Goal: Check status: Check status

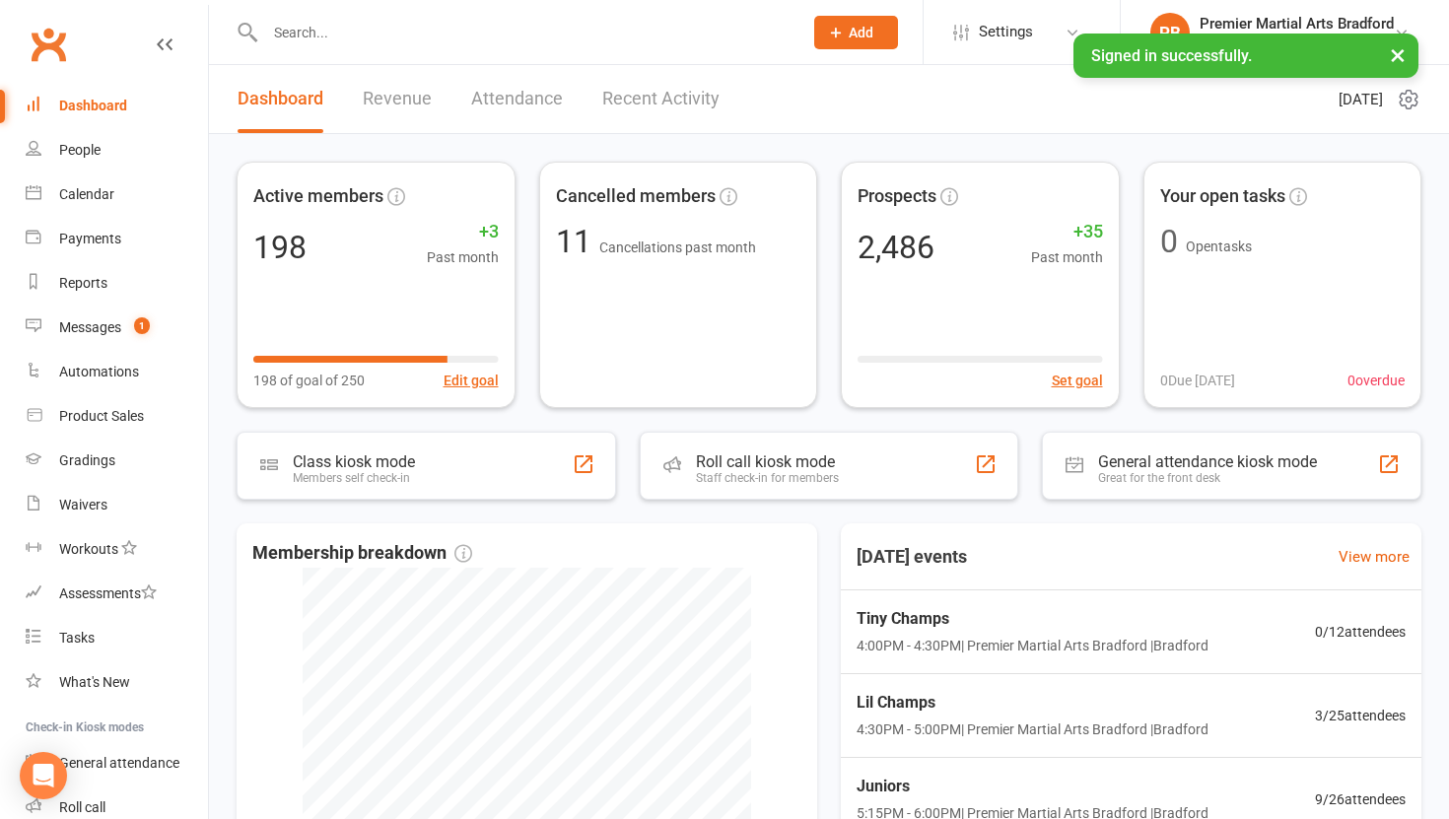
click at [389, 103] on link "Revenue" at bounding box center [397, 99] width 69 height 68
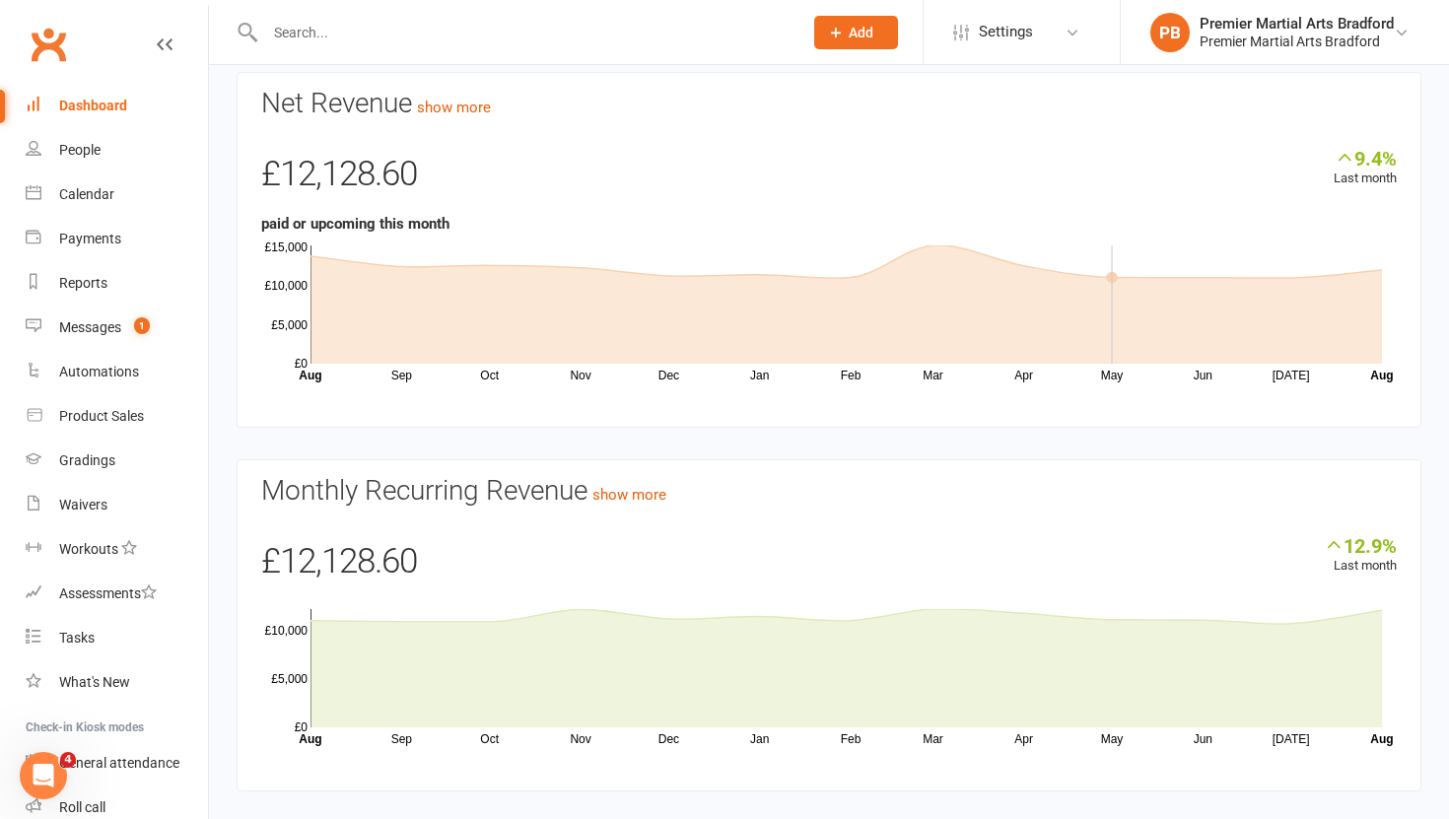
scroll to position [121, 0]
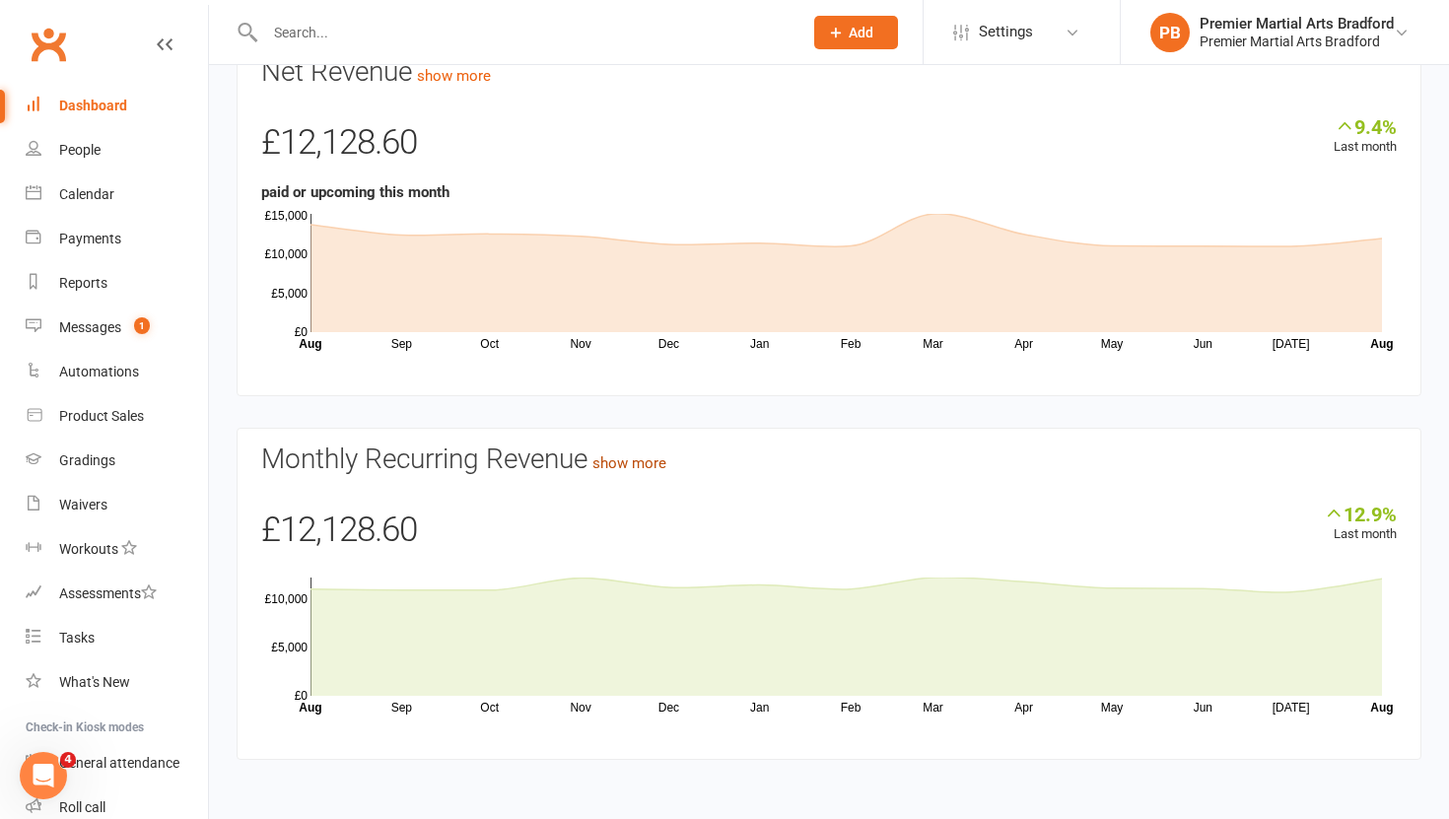
click at [659, 464] on link "show more" at bounding box center [629, 463] width 74 height 18
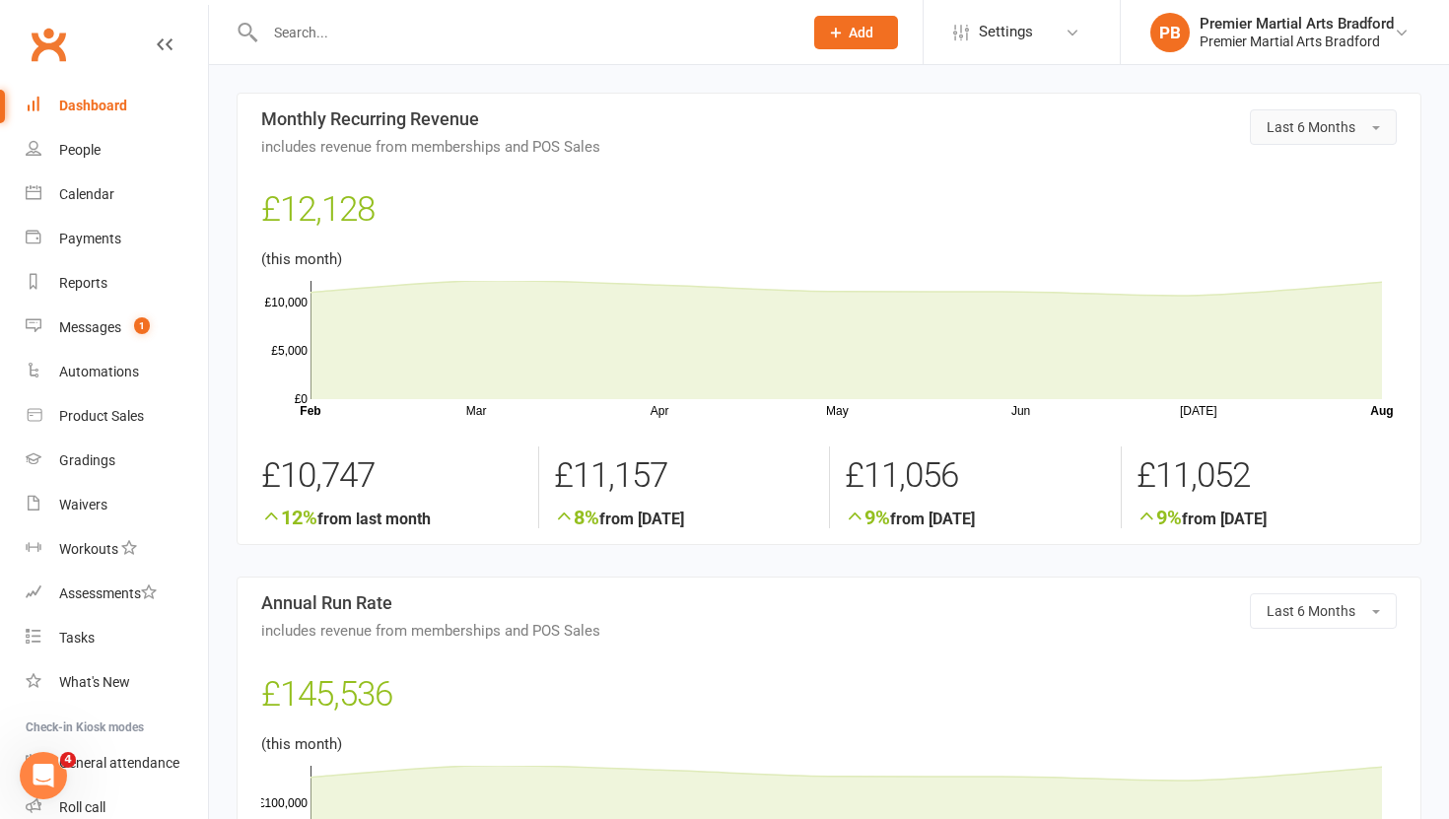
click at [1375, 126] on span "button" at bounding box center [1376, 128] width 8 height 4
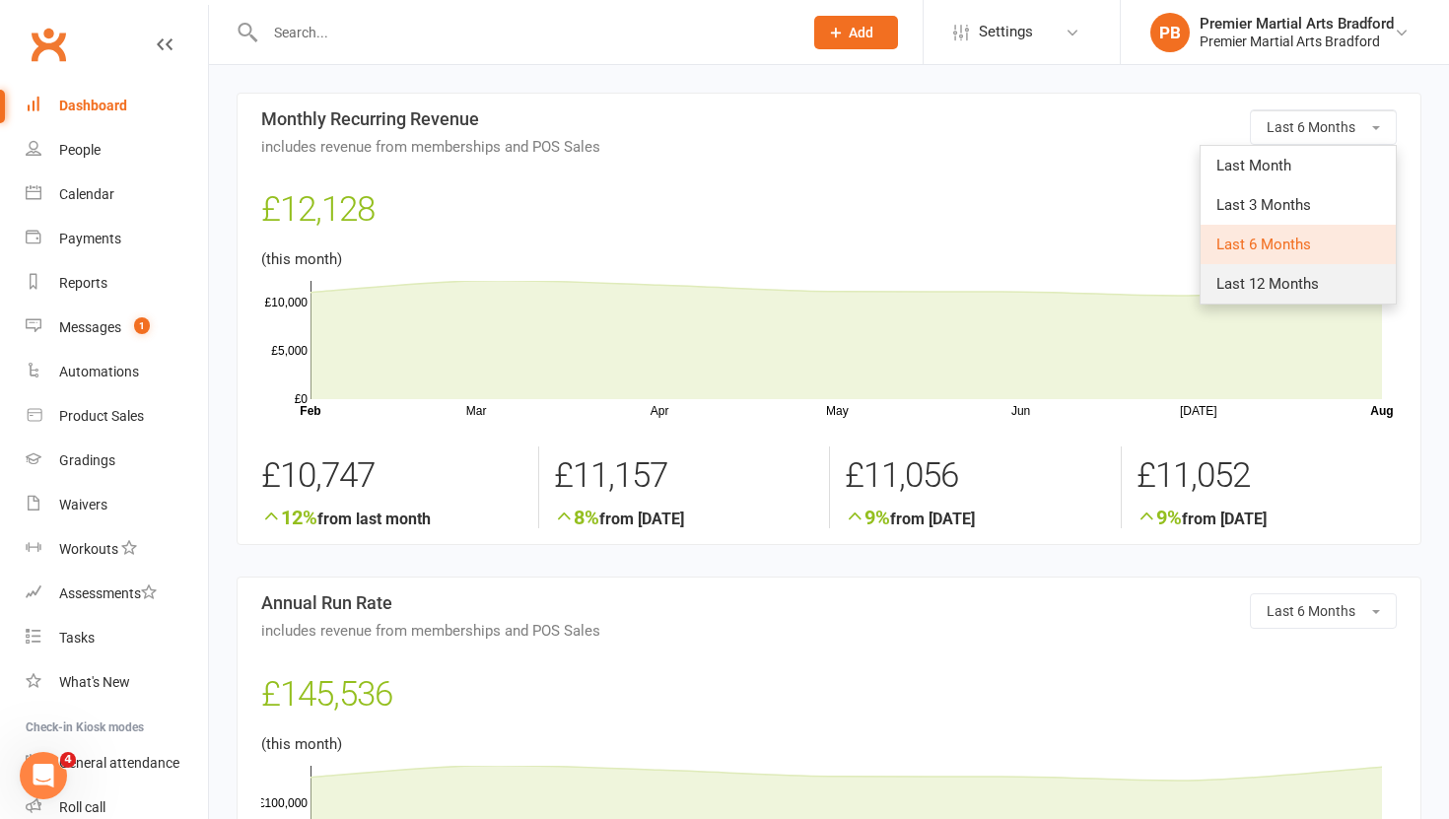
click at [1274, 294] on link "Last 12 Months" at bounding box center [1297, 283] width 195 height 39
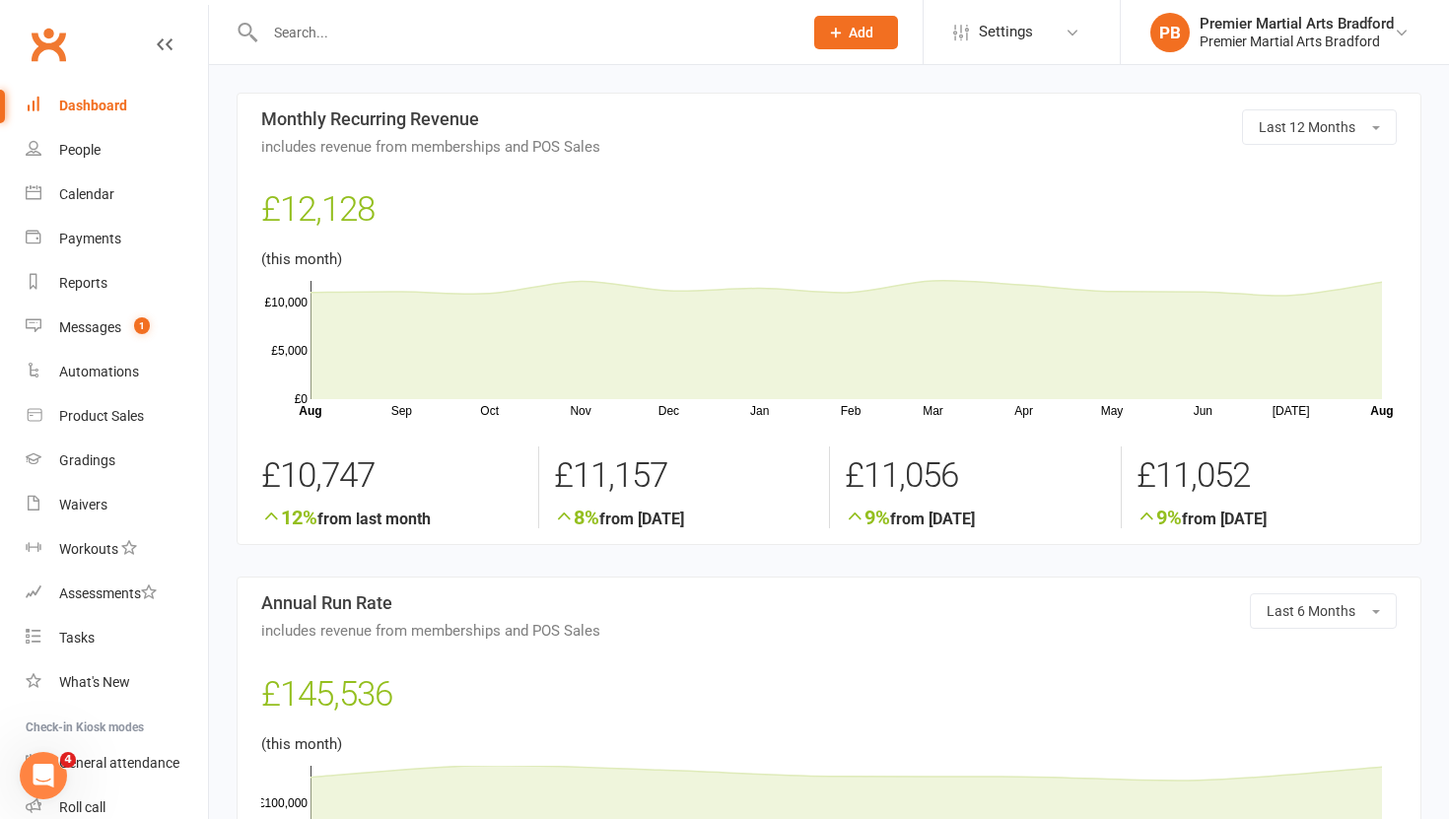
click at [104, 112] on div "Dashboard" at bounding box center [93, 106] width 68 height 16
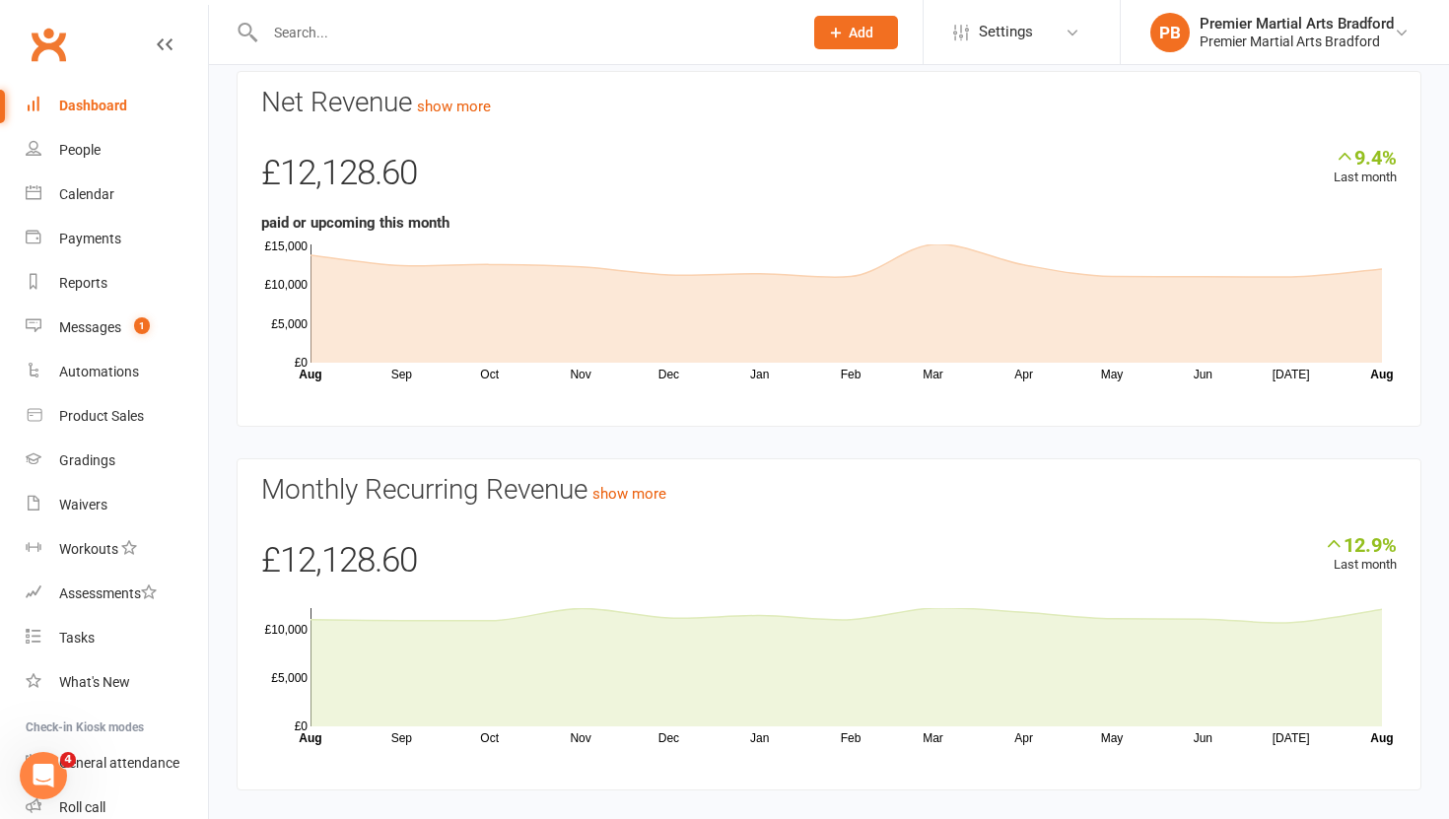
scroll to position [90, 0]
click at [623, 507] on section "Monthly Recurring Revenue show more 12.9% Last month £12,128.60 Sep Oct Nov Dec…" at bounding box center [829, 625] width 1185 height 332
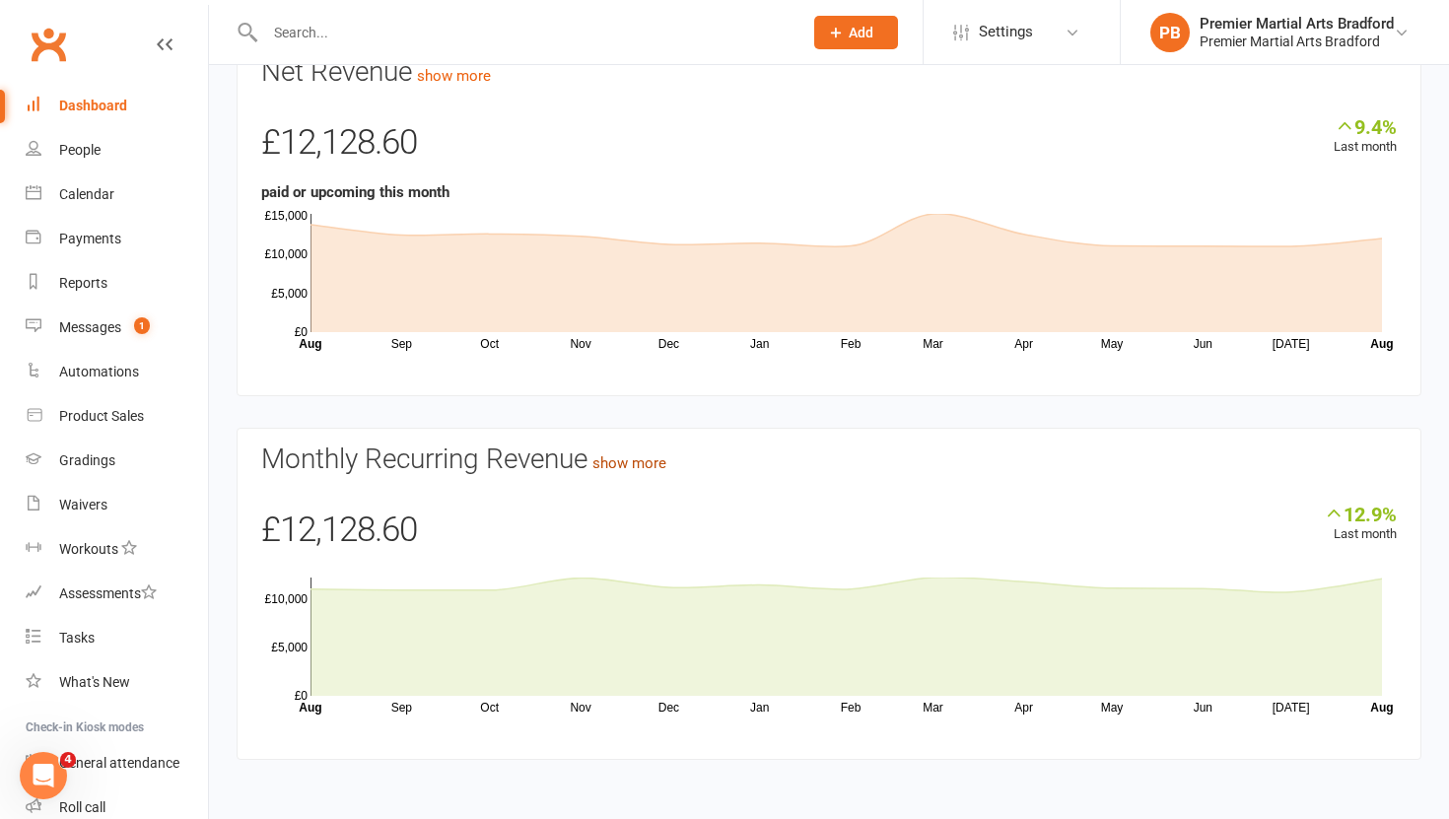
click at [640, 468] on link "show more" at bounding box center [629, 463] width 74 height 18
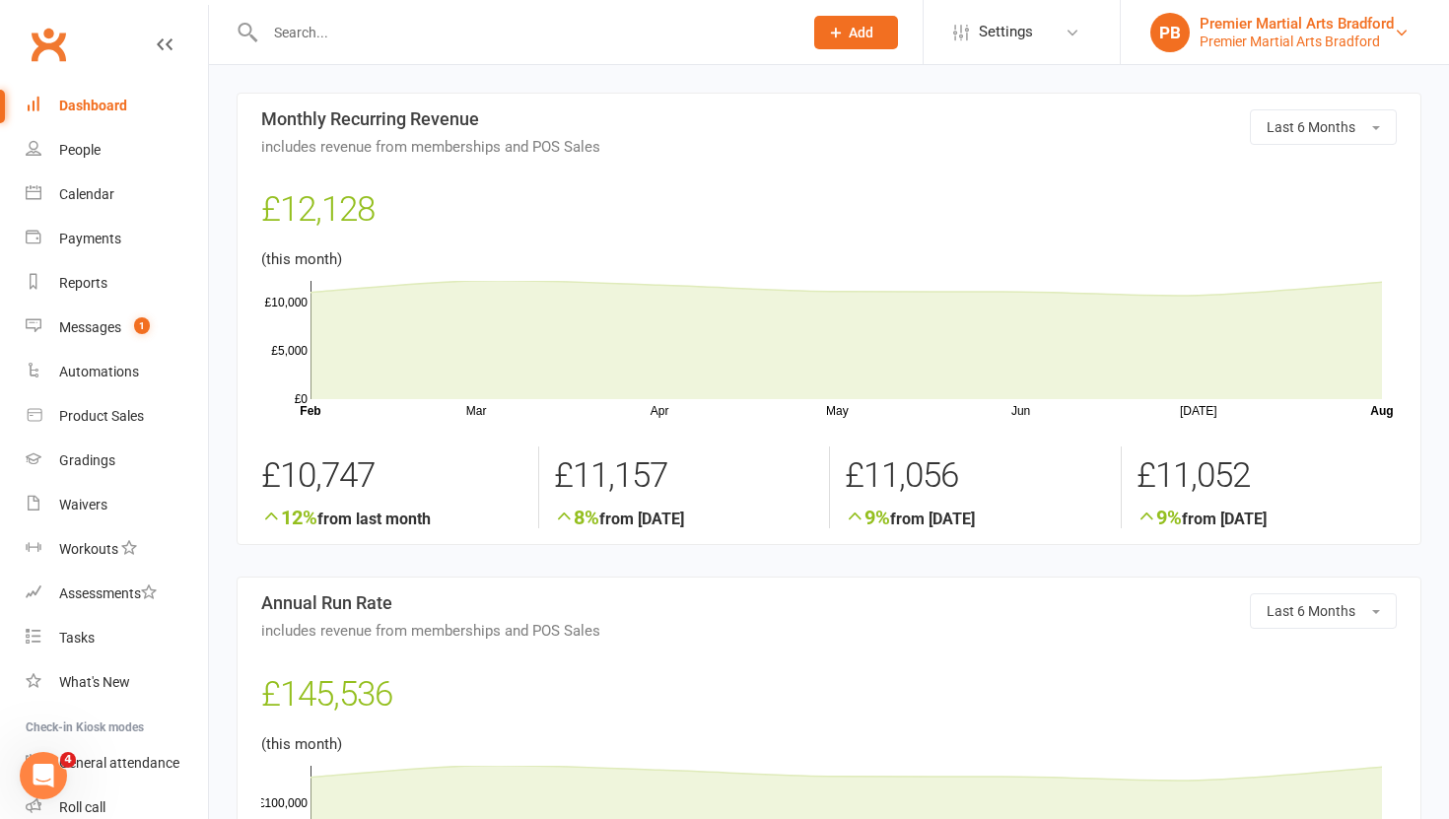
click at [1365, 34] on div "Premier Martial Arts Bradford" at bounding box center [1296, 42] width 194 height 18
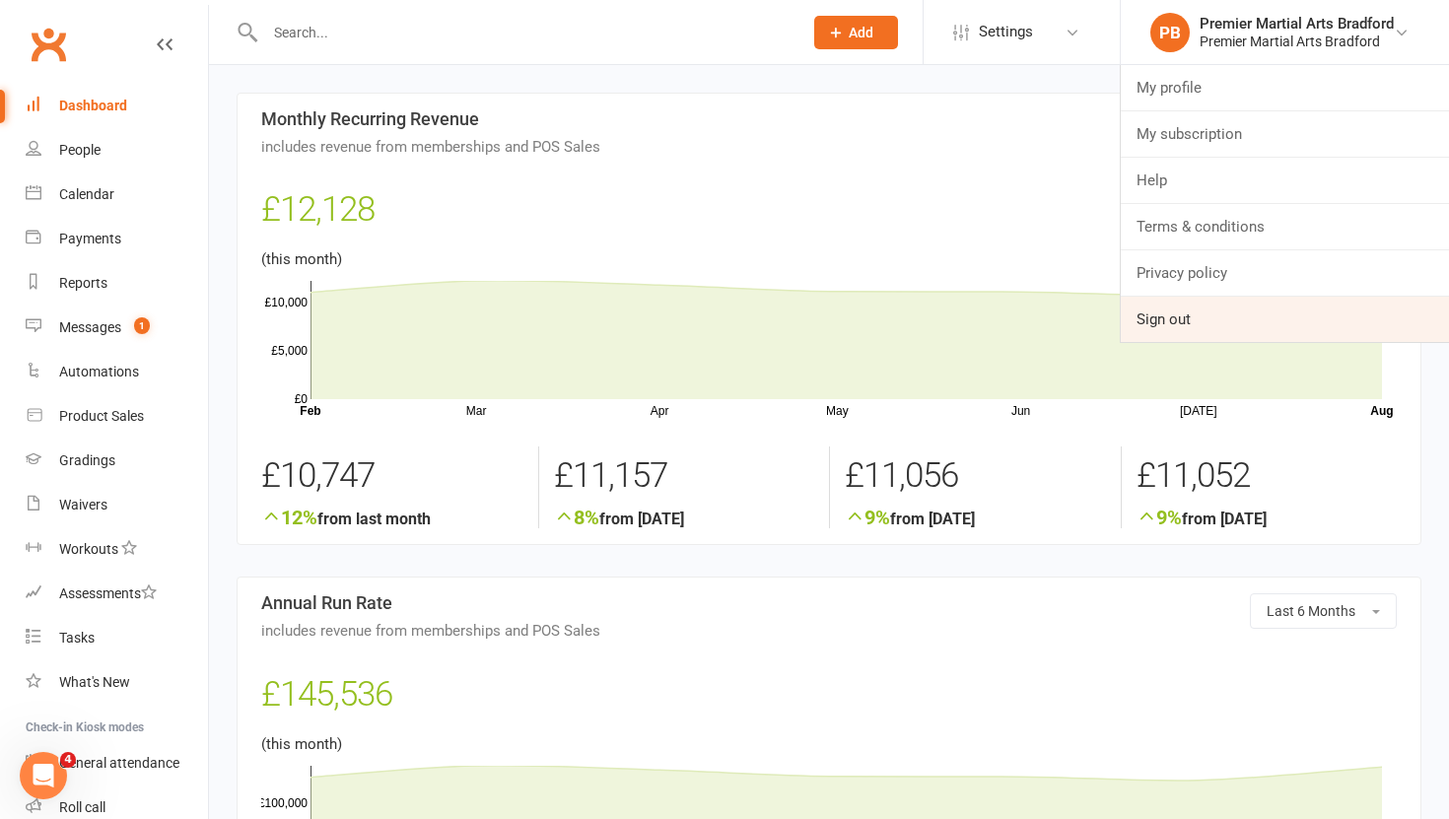
click at [1191, 334] on link "Sign out" at bounding box center [1285, 319] width 328 height 45
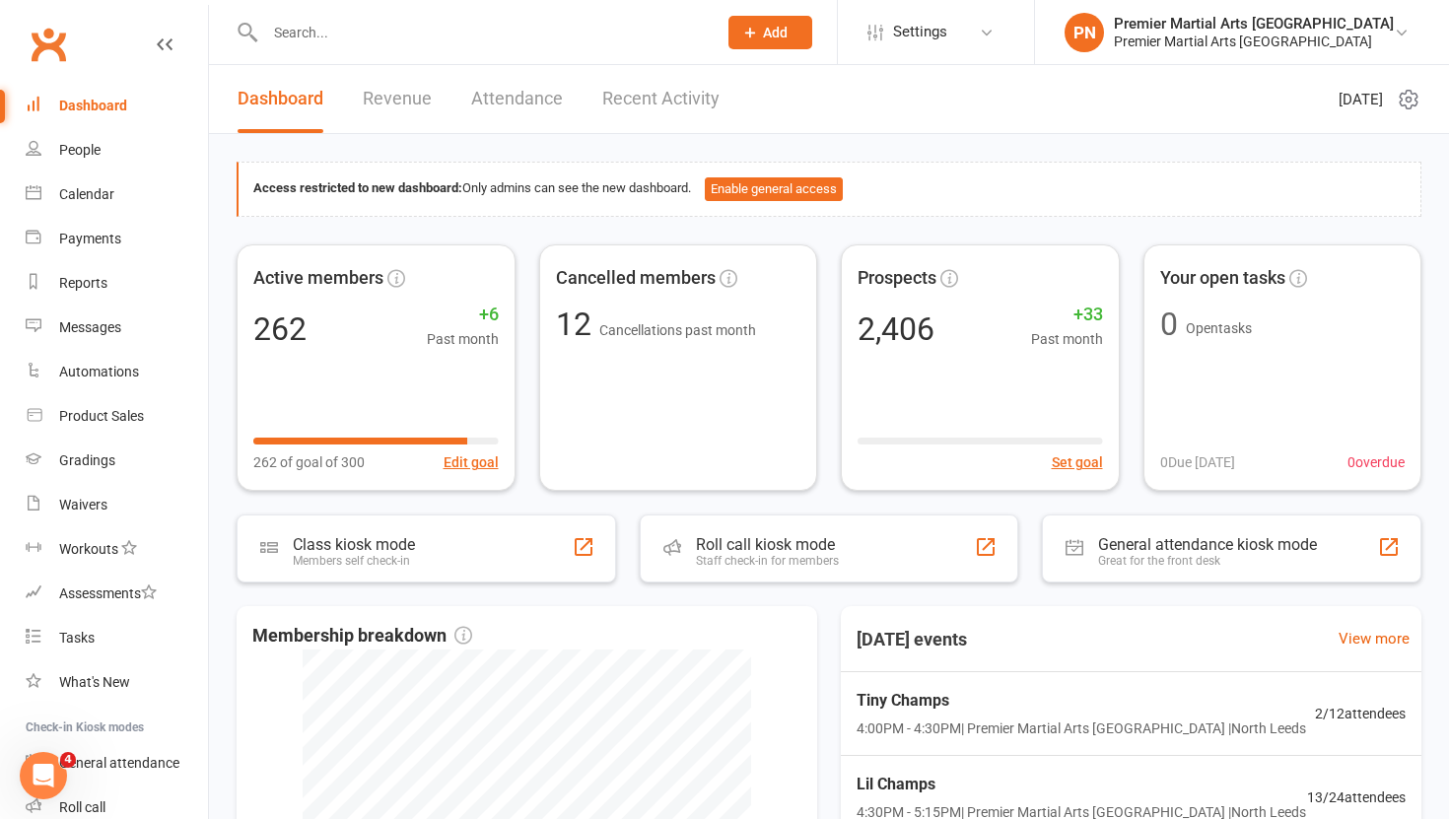
click at [410, 107] on link "Revenue" at bounding box center [397, 99] width 69 height 68
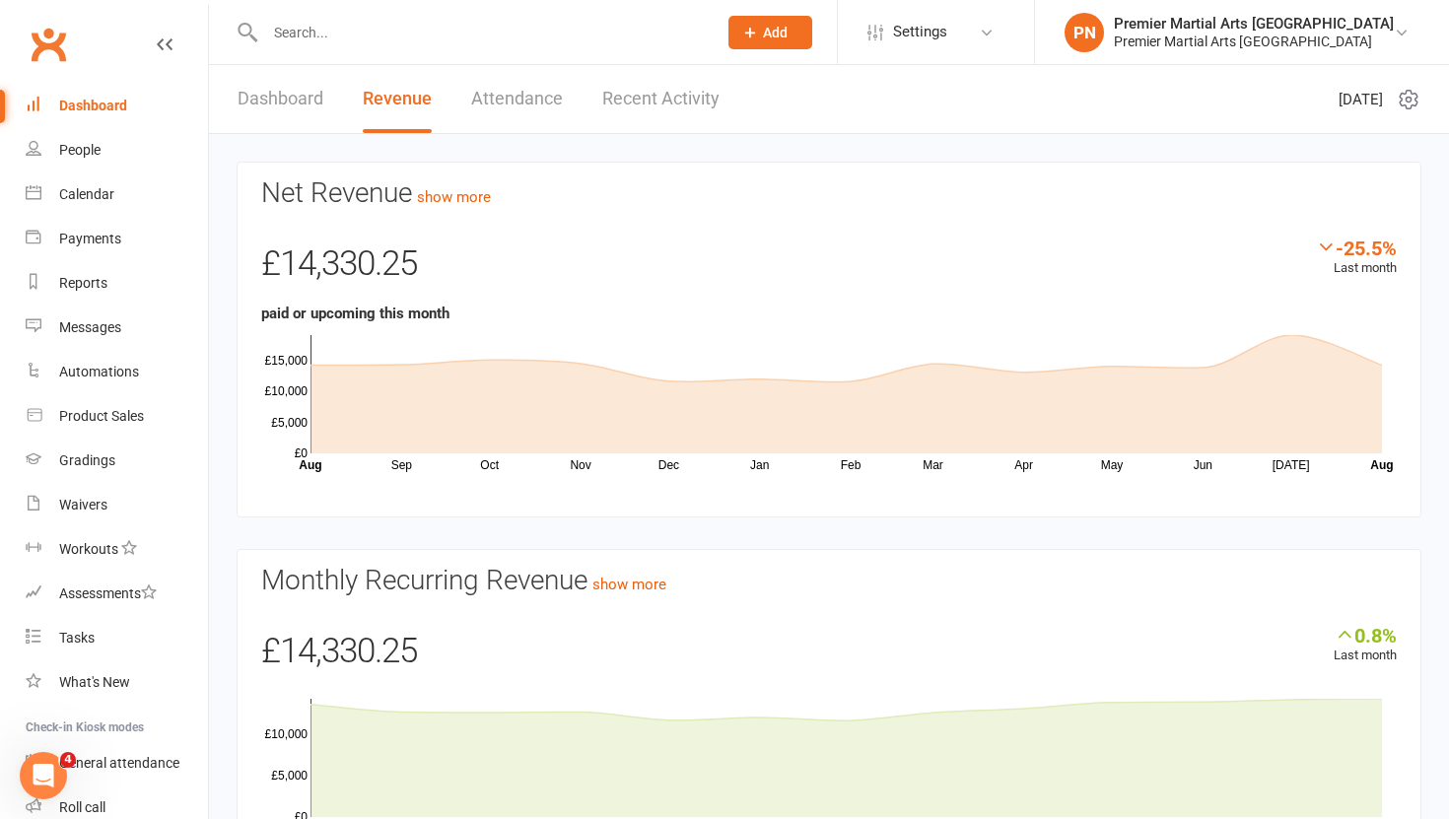
scroll to position [121, 0]
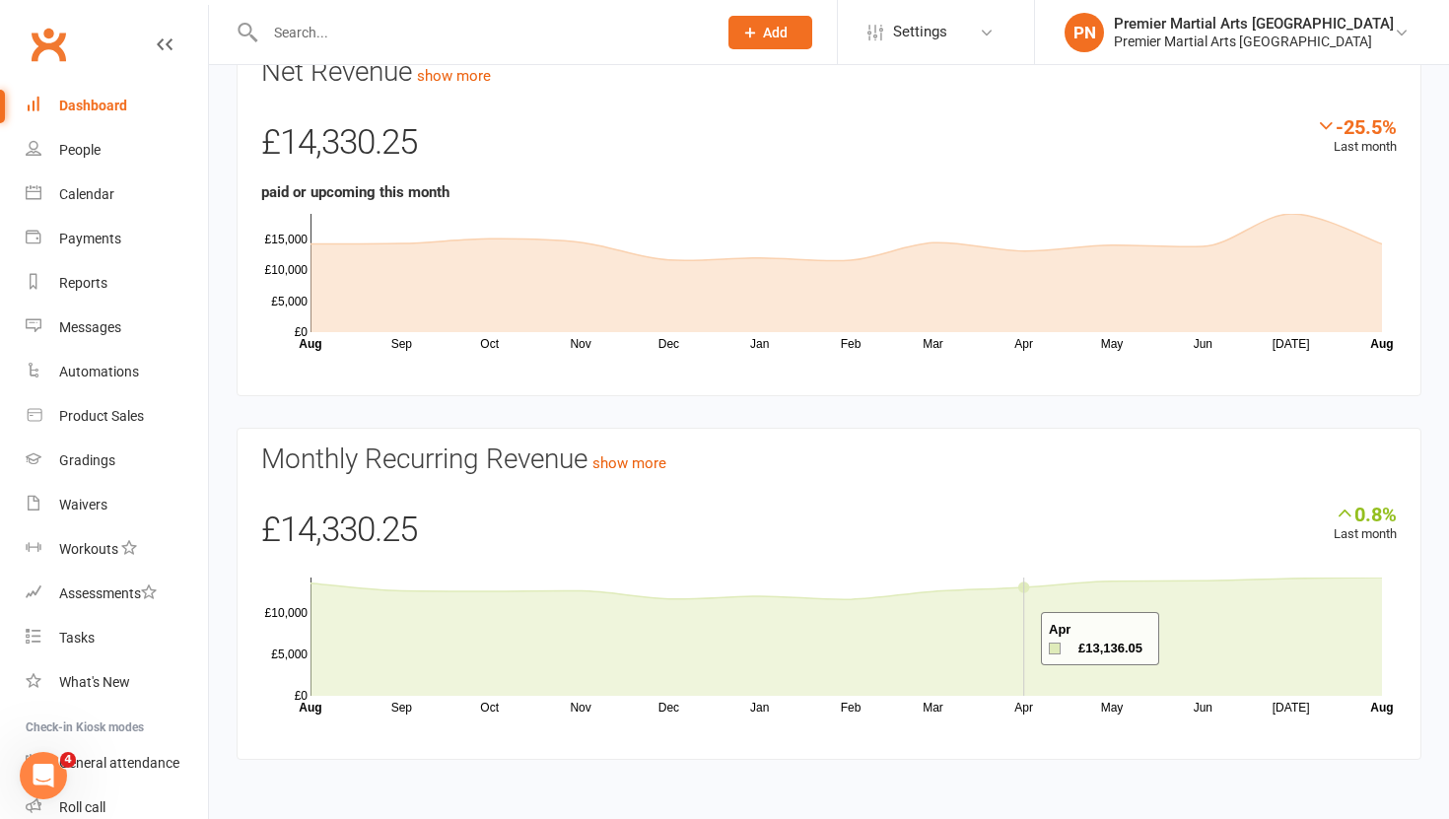
click at [1016, 639] on icon at bounding box center [845, 637] width 1071 height 118
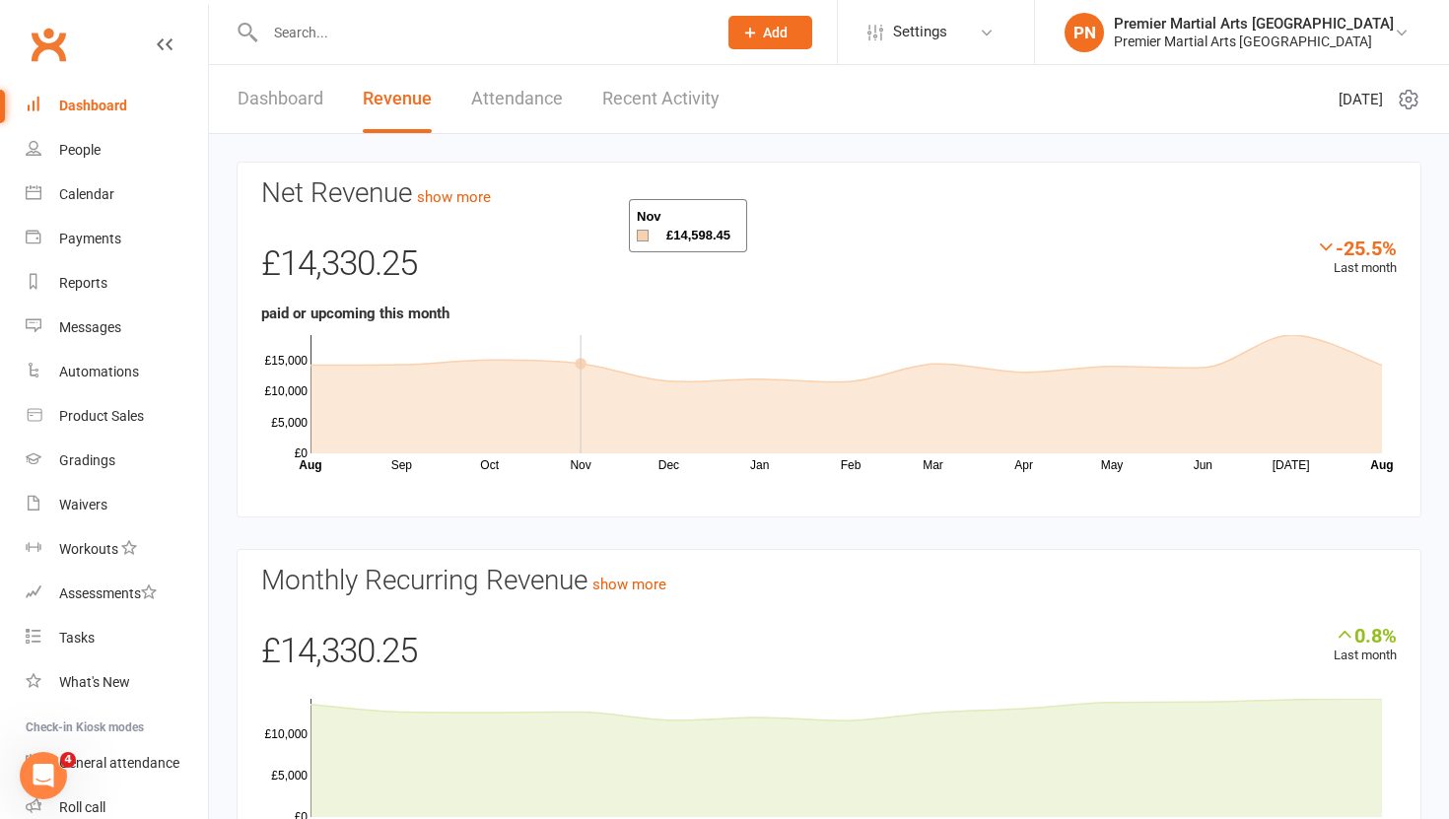
scroll to position [0, 0]
click at [287, 94] on link "Dashboard" at bounding box center [281, 99] width 86 height 68
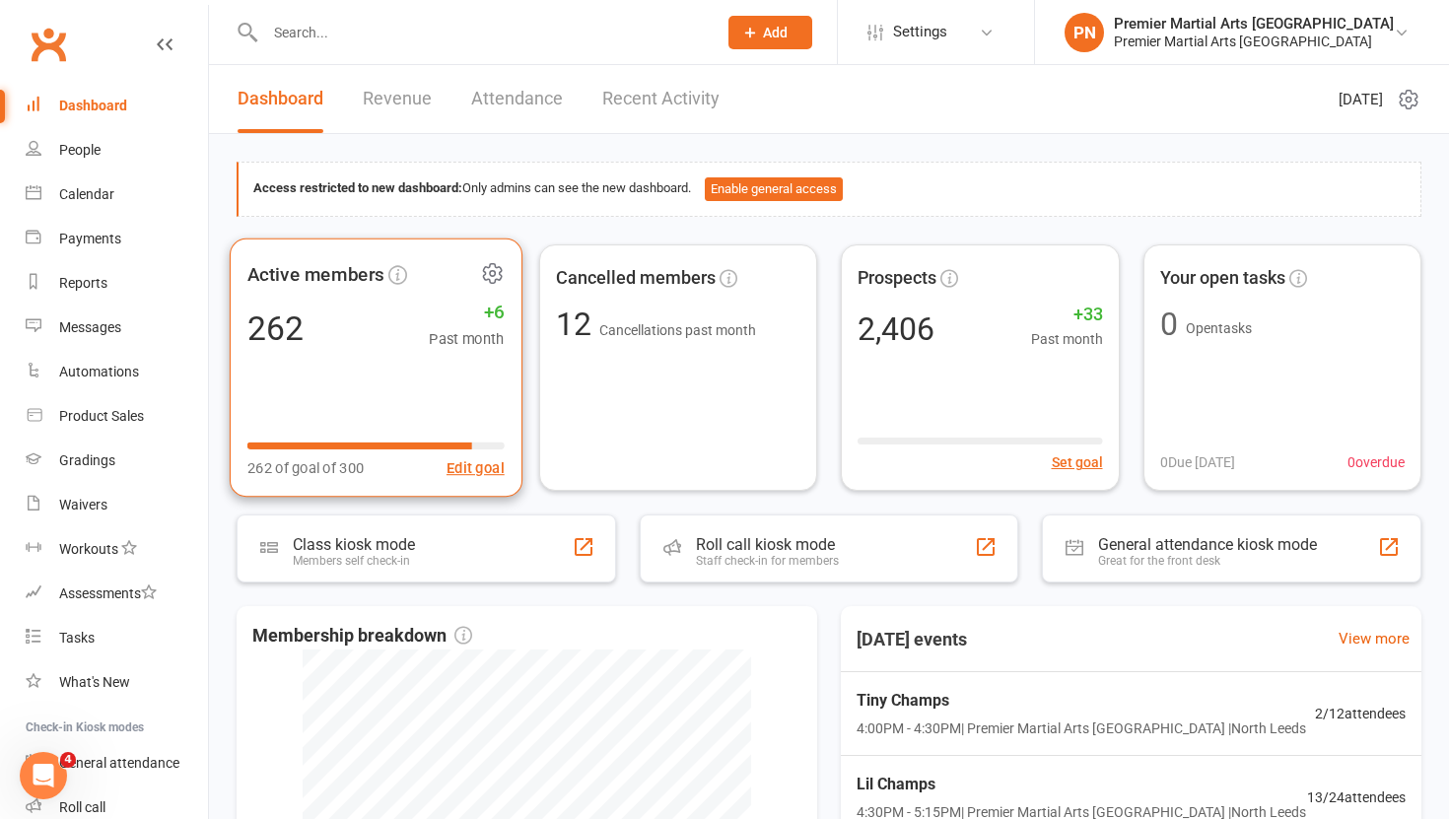
click at [373, 280] on span "Active members" at bounding box center [315, 274] width 137 height 30
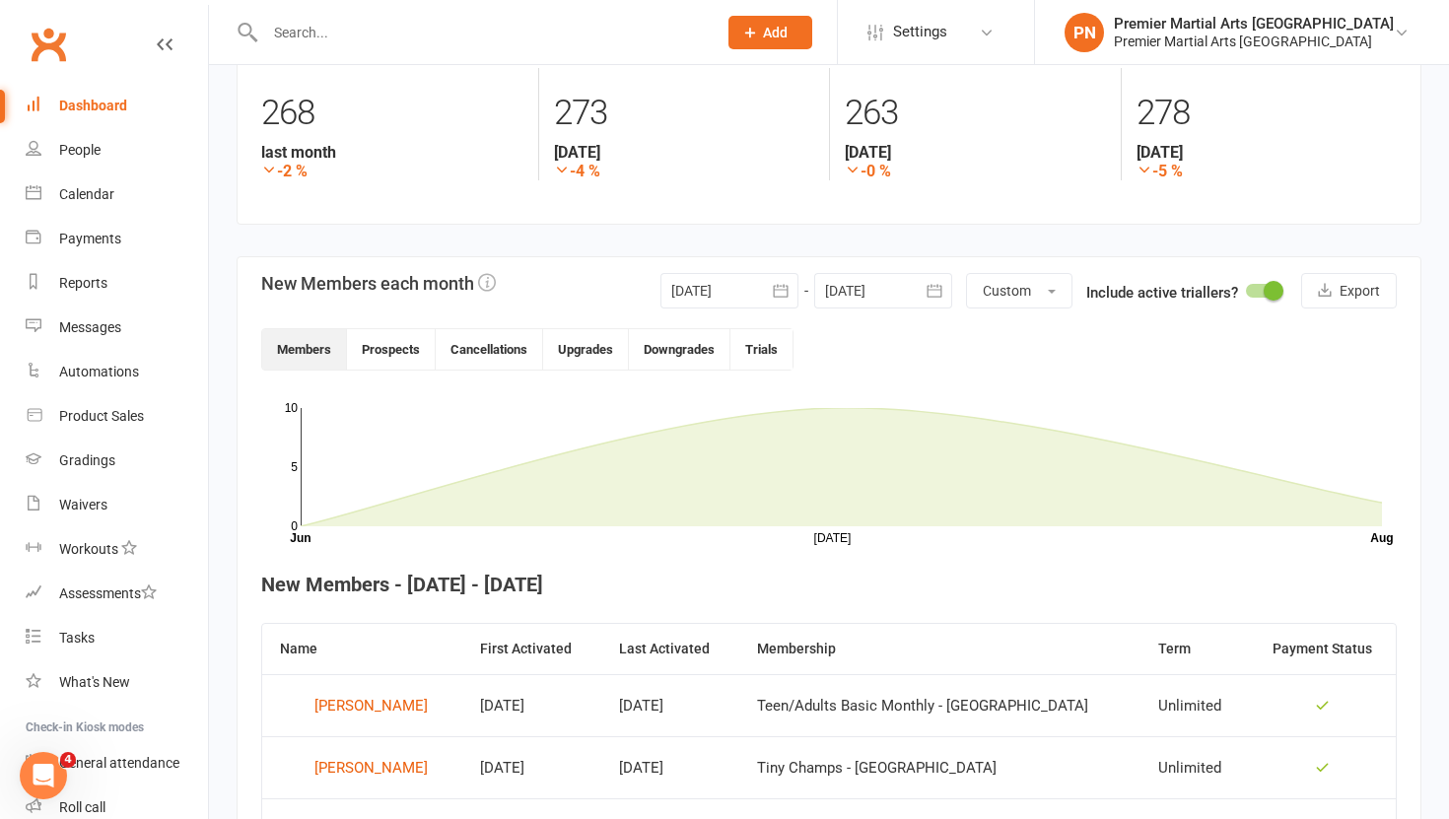
scroll to position [284, 0]
click at [778, 291] on icon "button" at bounding box center [781, 289] width 20 height 20
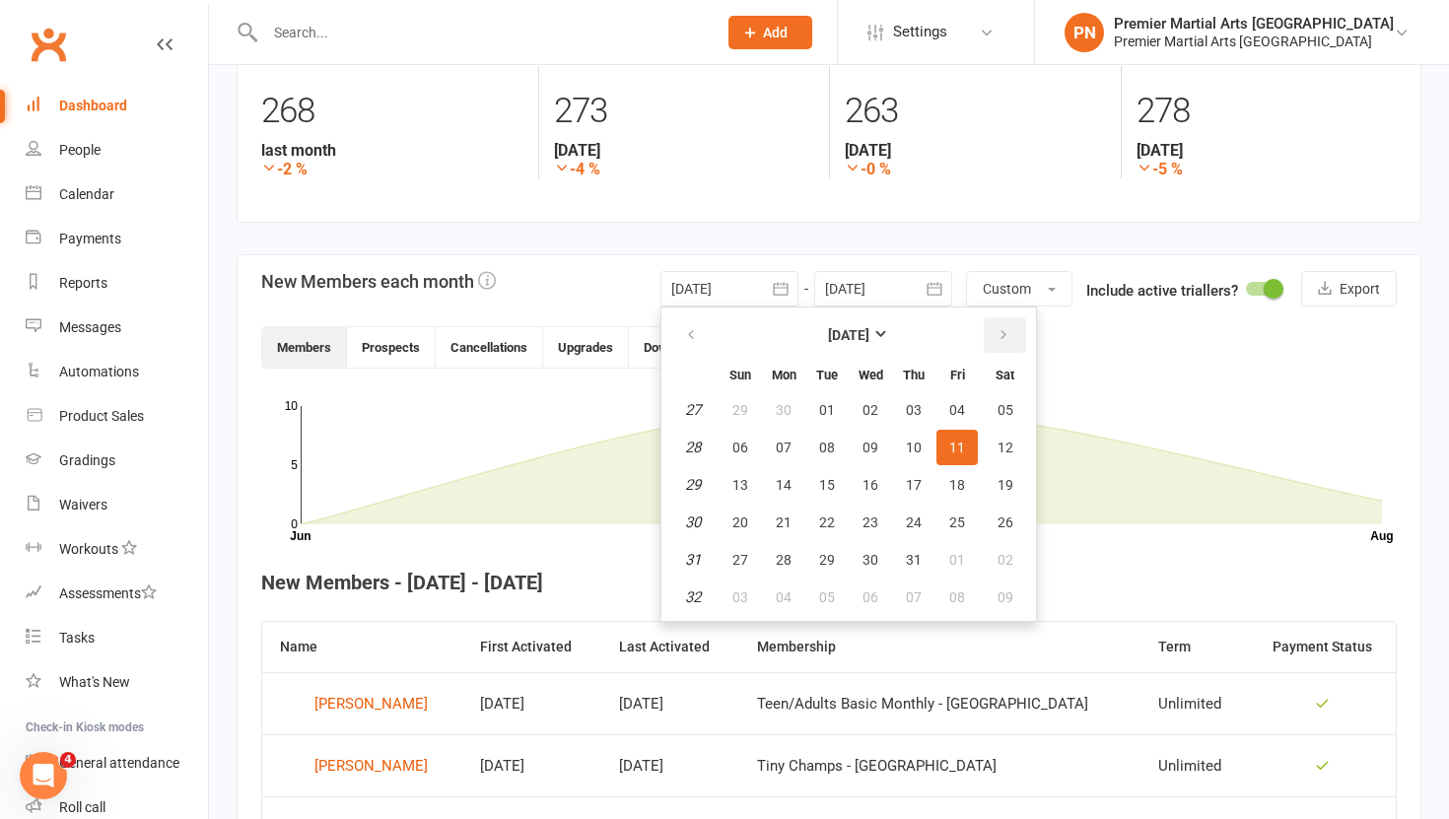
click at [1003, 340] on icon "button" at bounding box center [1003, 335] width 14 height 16
click at [686, 333] on icon "button" at bounding box center [691, 335] width 14 height 16
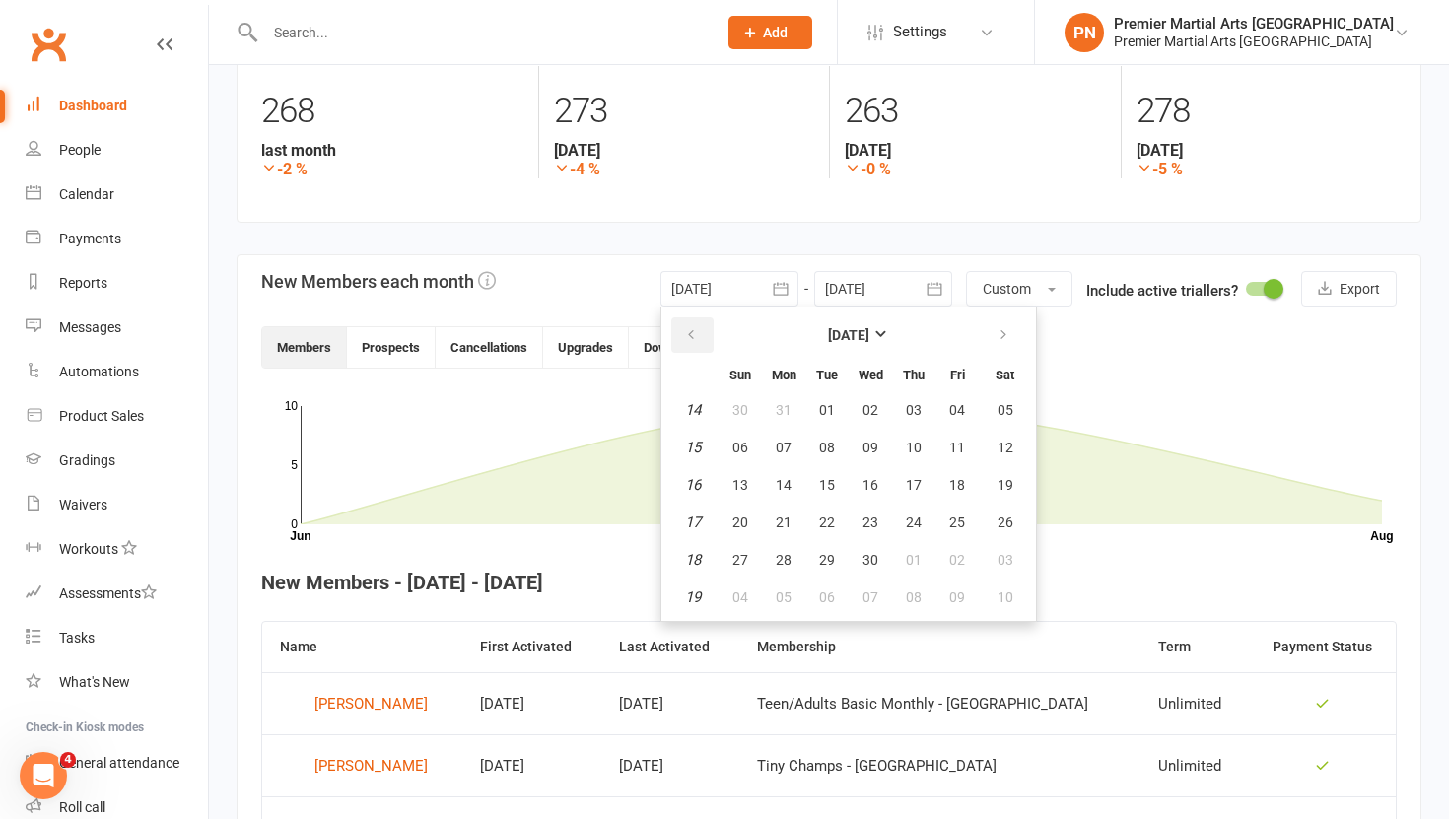
click at [686, 333] on icon "button" at bounding box center [691, 335] width 14 height 16
click at [1005, 333] on icon "button" at bounding box center [1003, 335] width 14 height 16
click at [875, 562] on span "30" at bounding box center [870, 560] width 16 height 16
type input "30 Apr 2025"
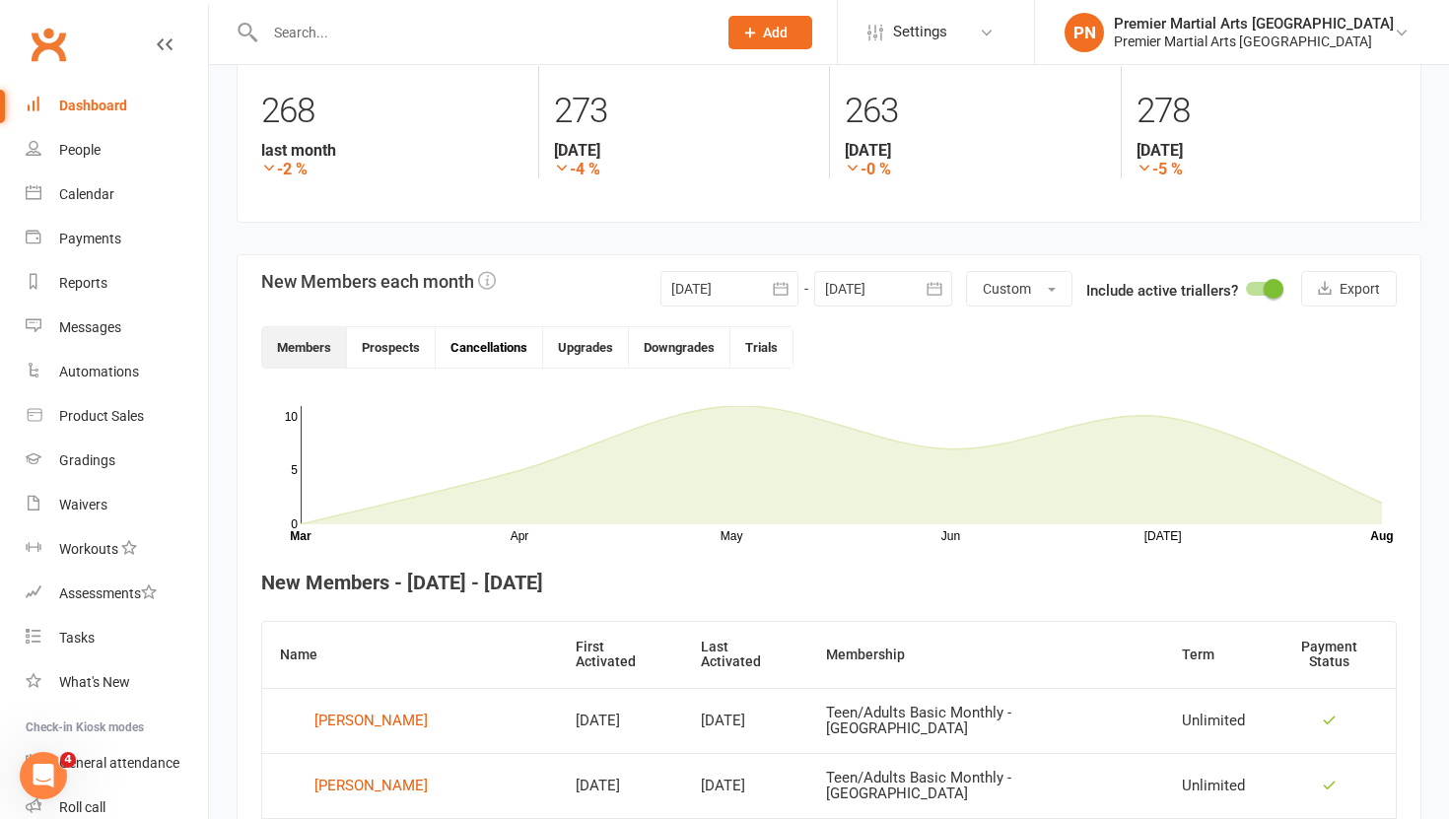
click at [469, 345] on button "Cancellations" at bounding box center [489, 347] width 107 height 40
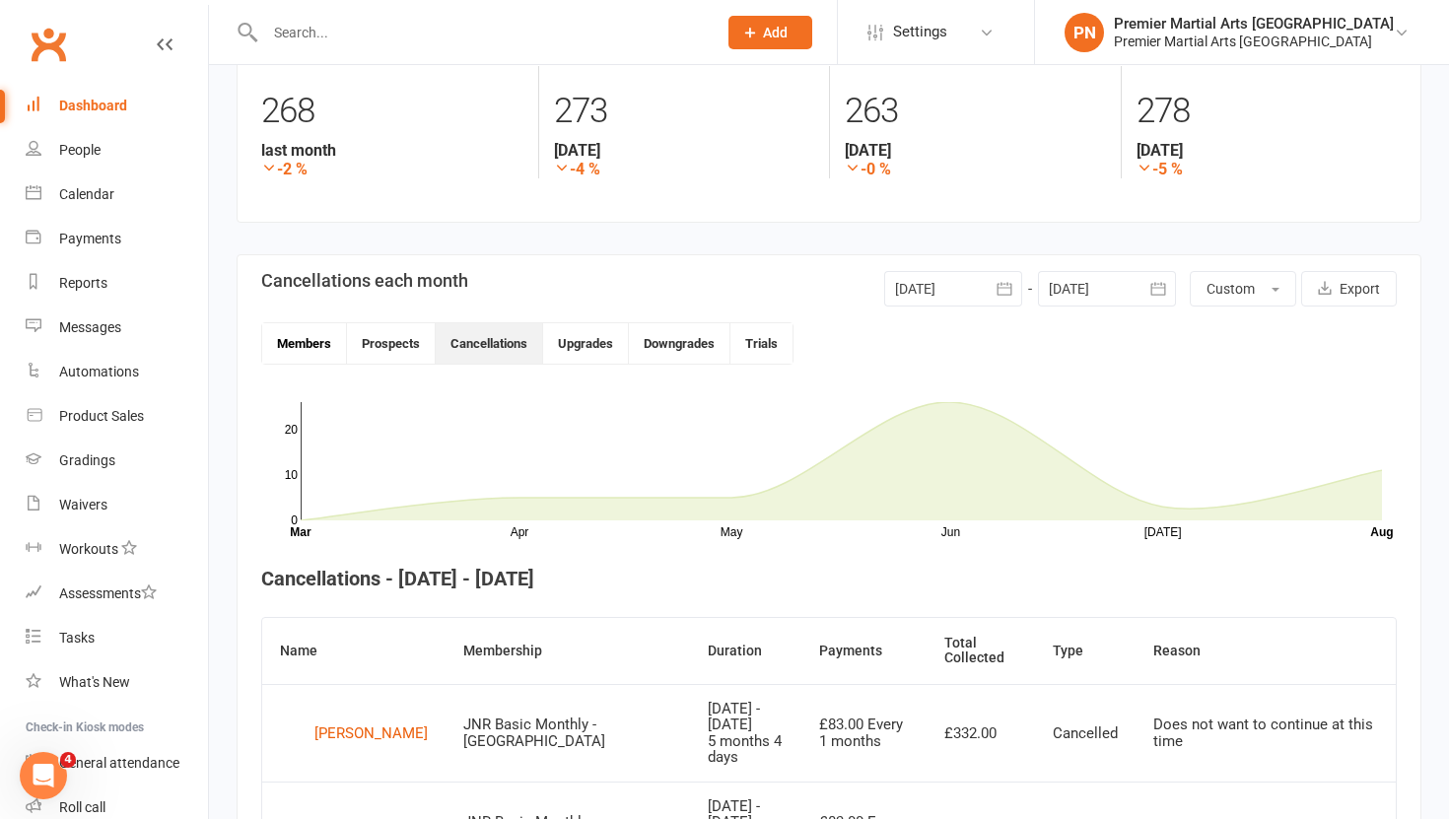
click at [312, 343] on button "Members" at bounding box center [304, 343] width 85 height 40
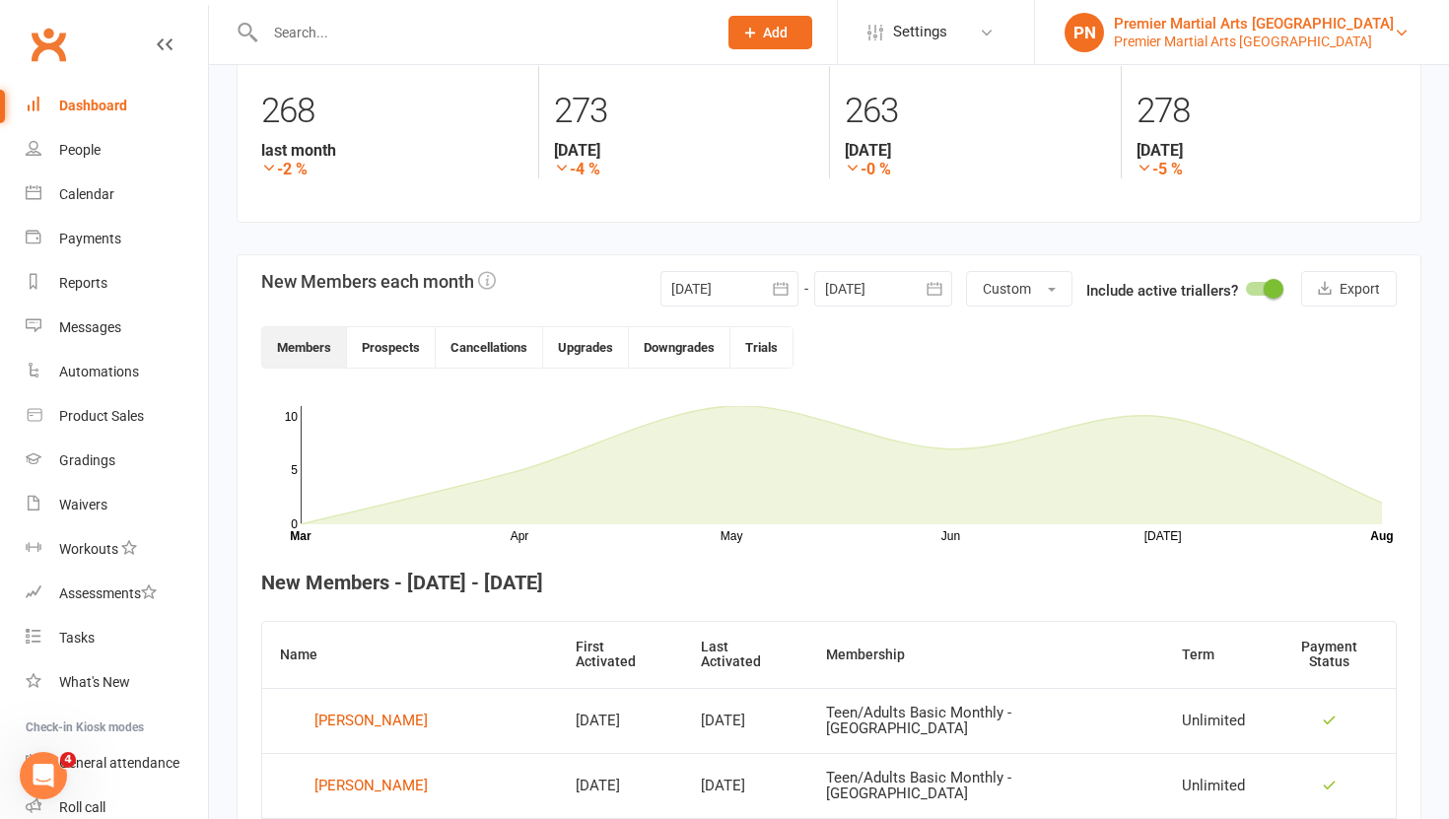
click at [1380, 44] on div "Premier Martial Arts North Leeds" at bounding box center [1254, 42] width 280 height 18
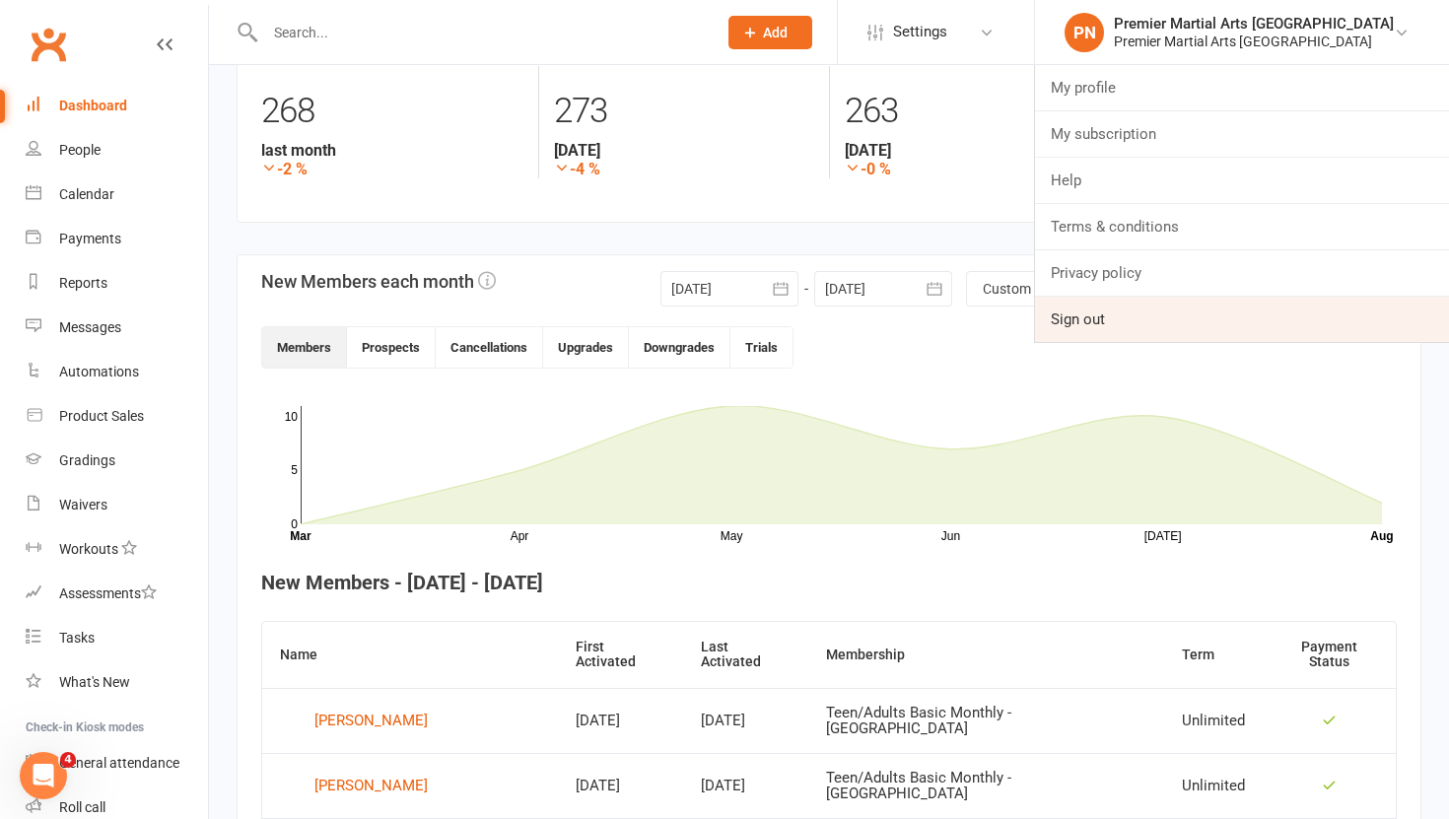
click at [1143, 319] on link "Sign out" at bounding box center [1242, 319] width 414 height 45
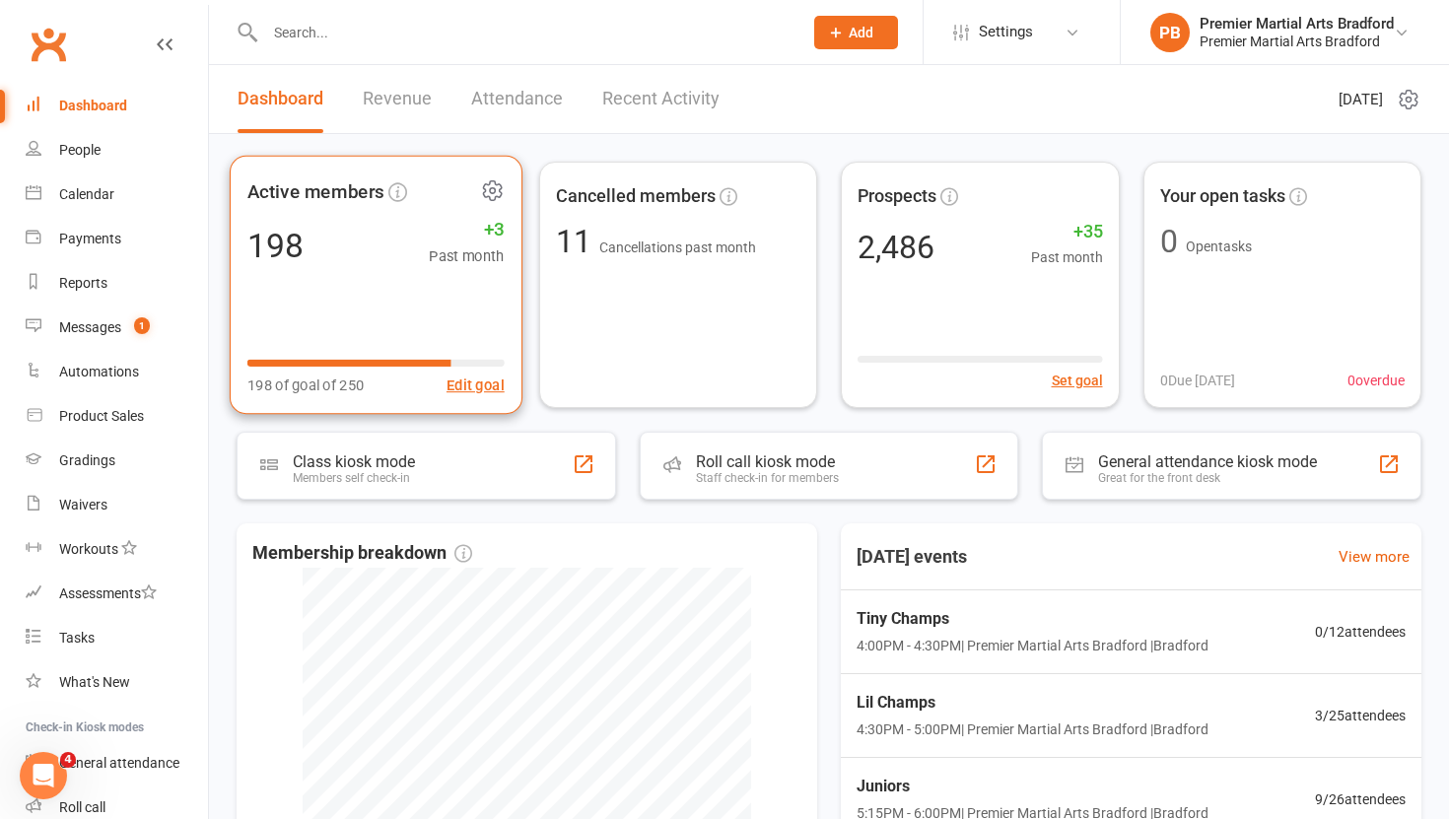
click at [383, 289] on div "Active members 198 +3 Past month 198 of goal of 250 Edit goal" at bounding box center [376, 285] width 293 height 259
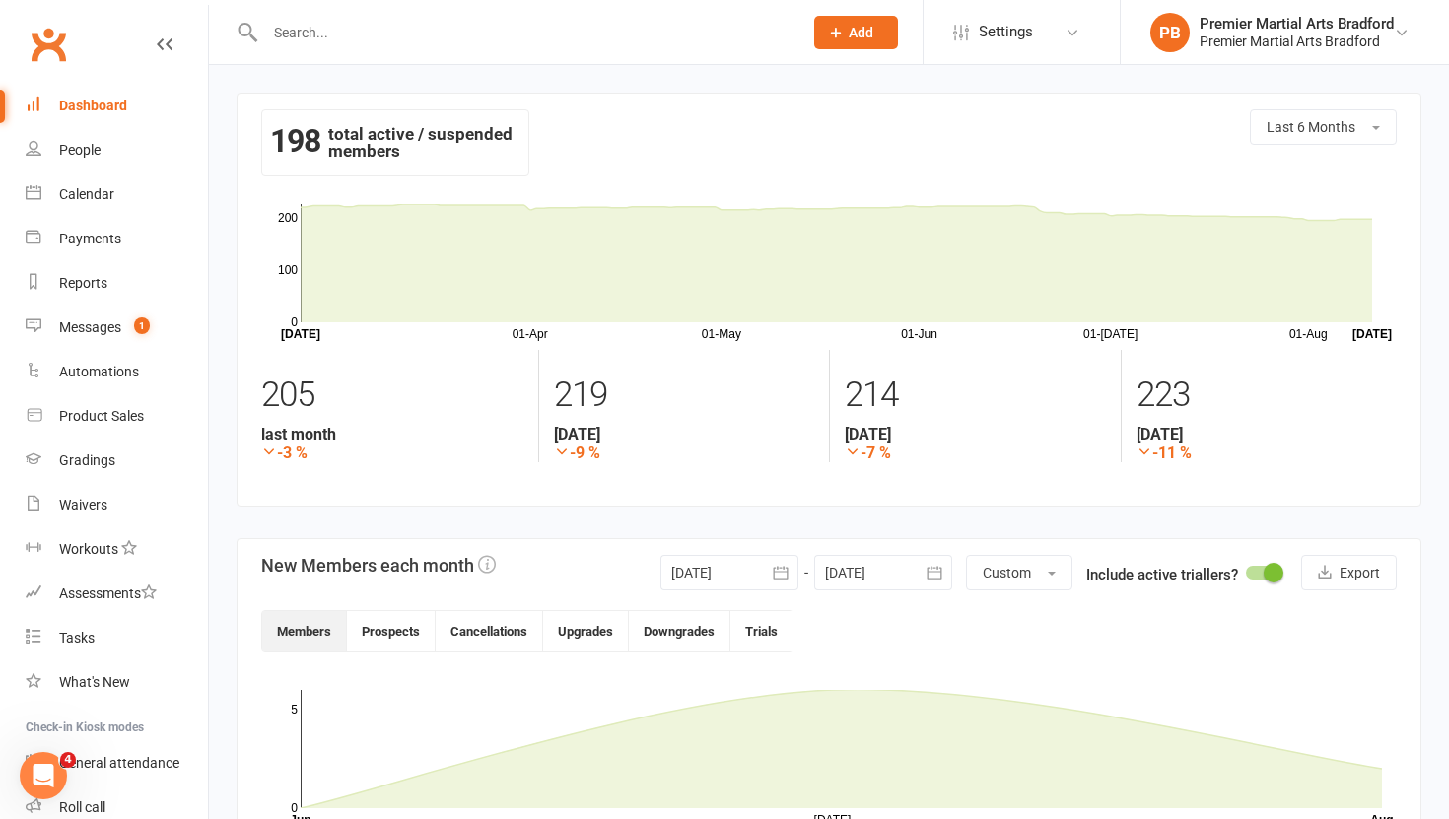
click at [783, 571] on icon "button" at bounding box center [780, 572] width 15 height 13
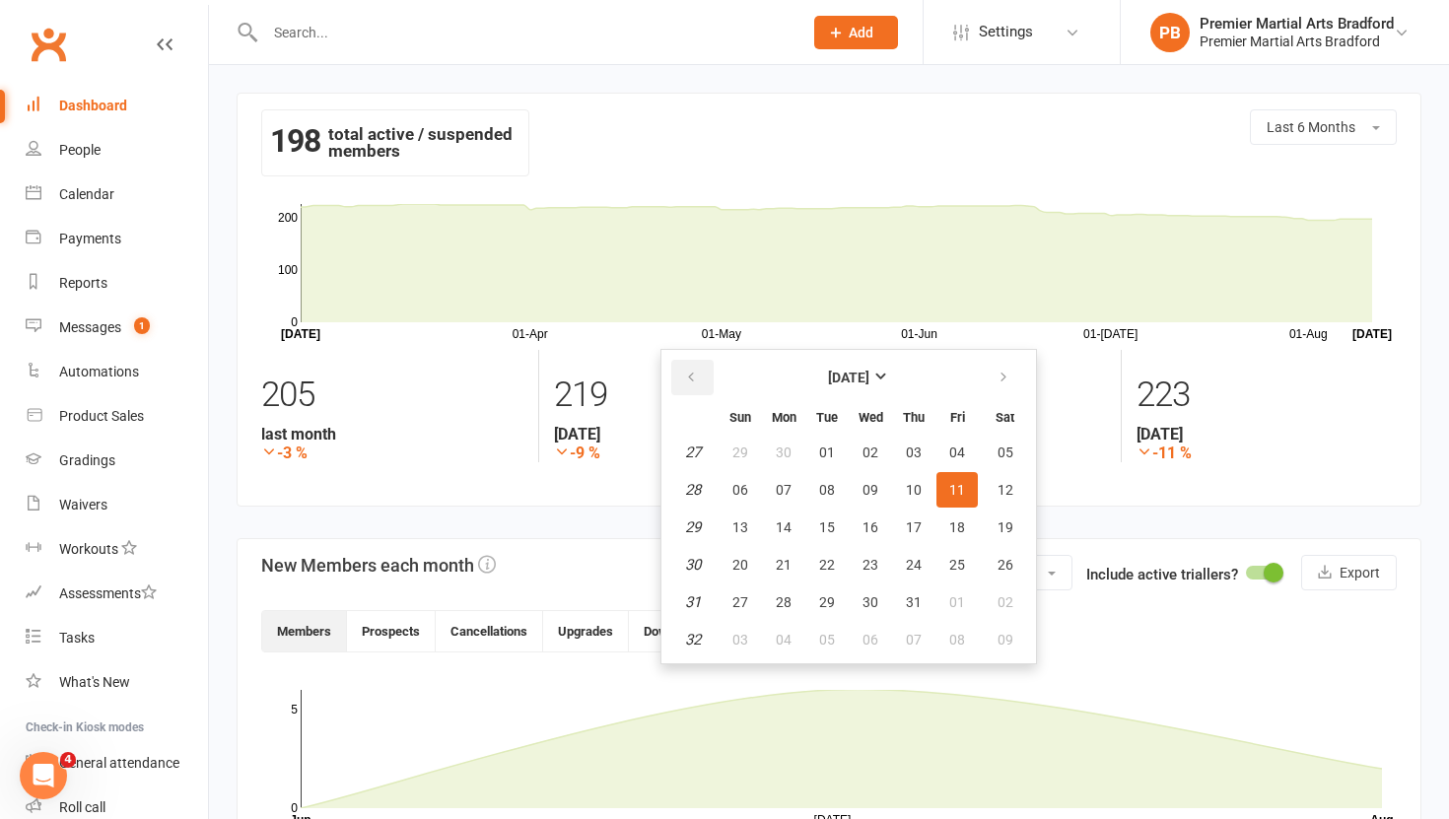
click at [697, 384] on button "button" at bounding box center [692, 377] width 42 height 35
click at [1006, 370] on icon "button" at bounding box center [1003, 378] width 14 height 16
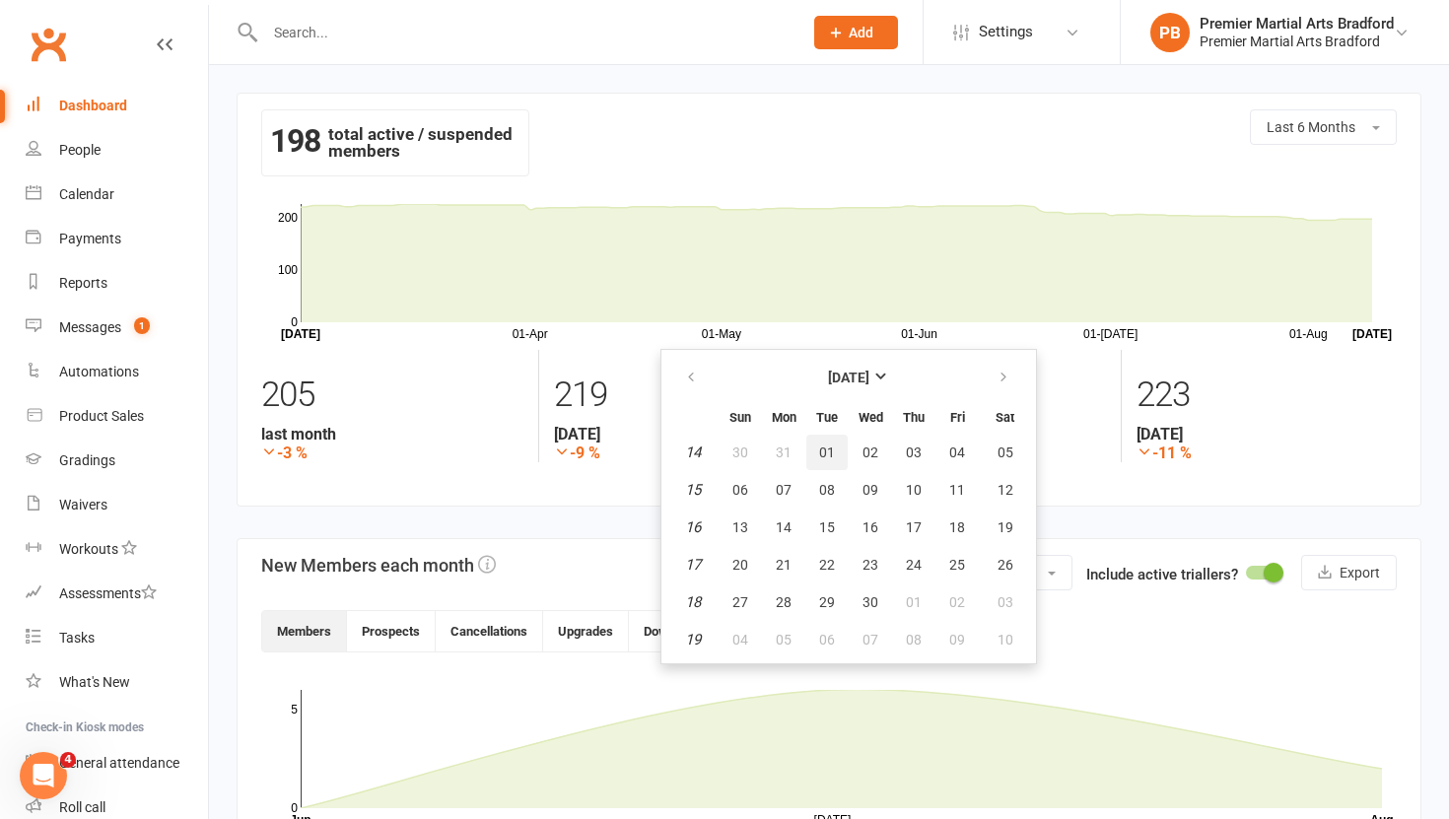
click at [831, 453] on span "01" at bounding box center [827, 452] width 16 height 16
type input "01 Apr 2025"
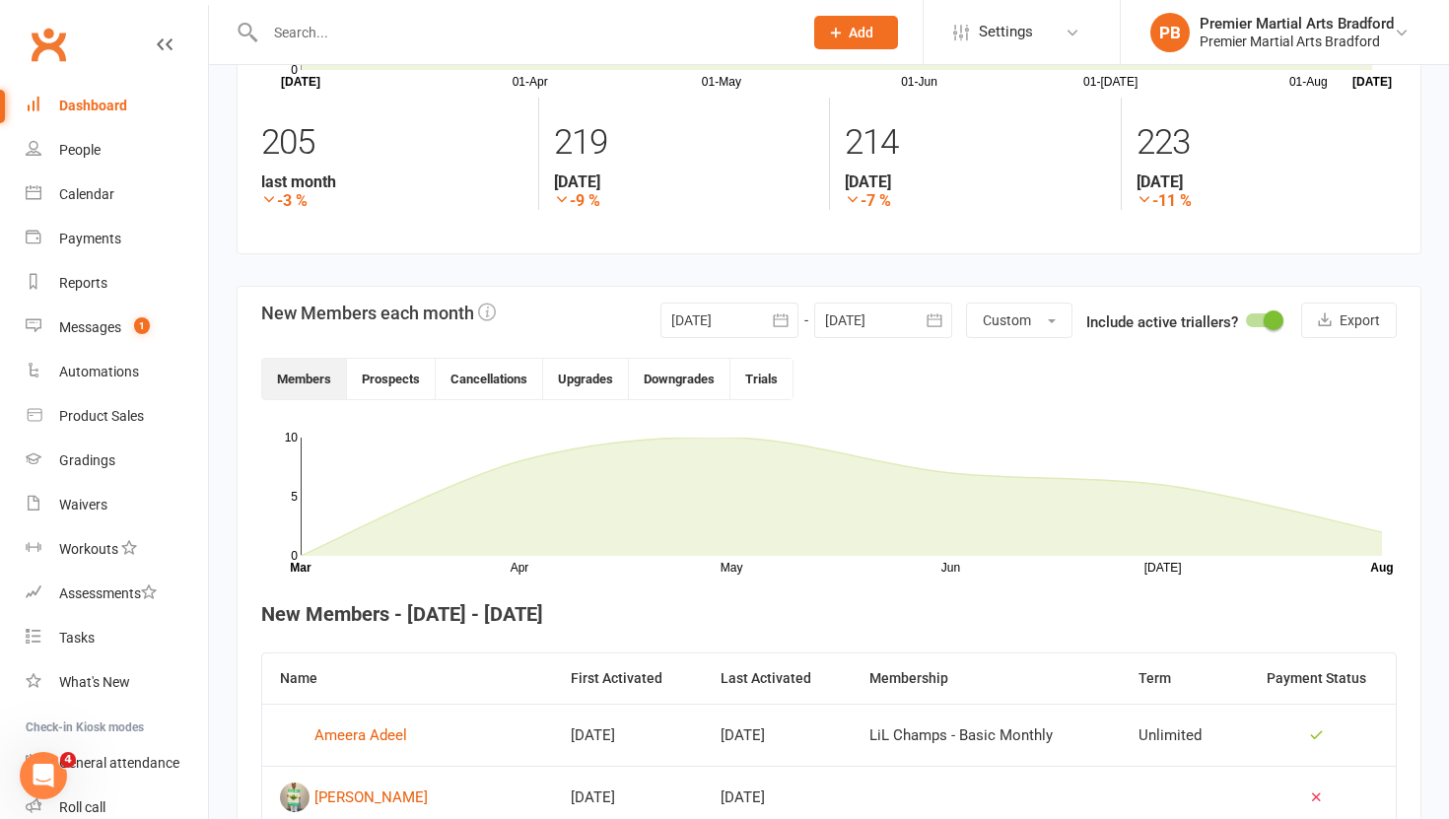
scroll to position [264, 0]
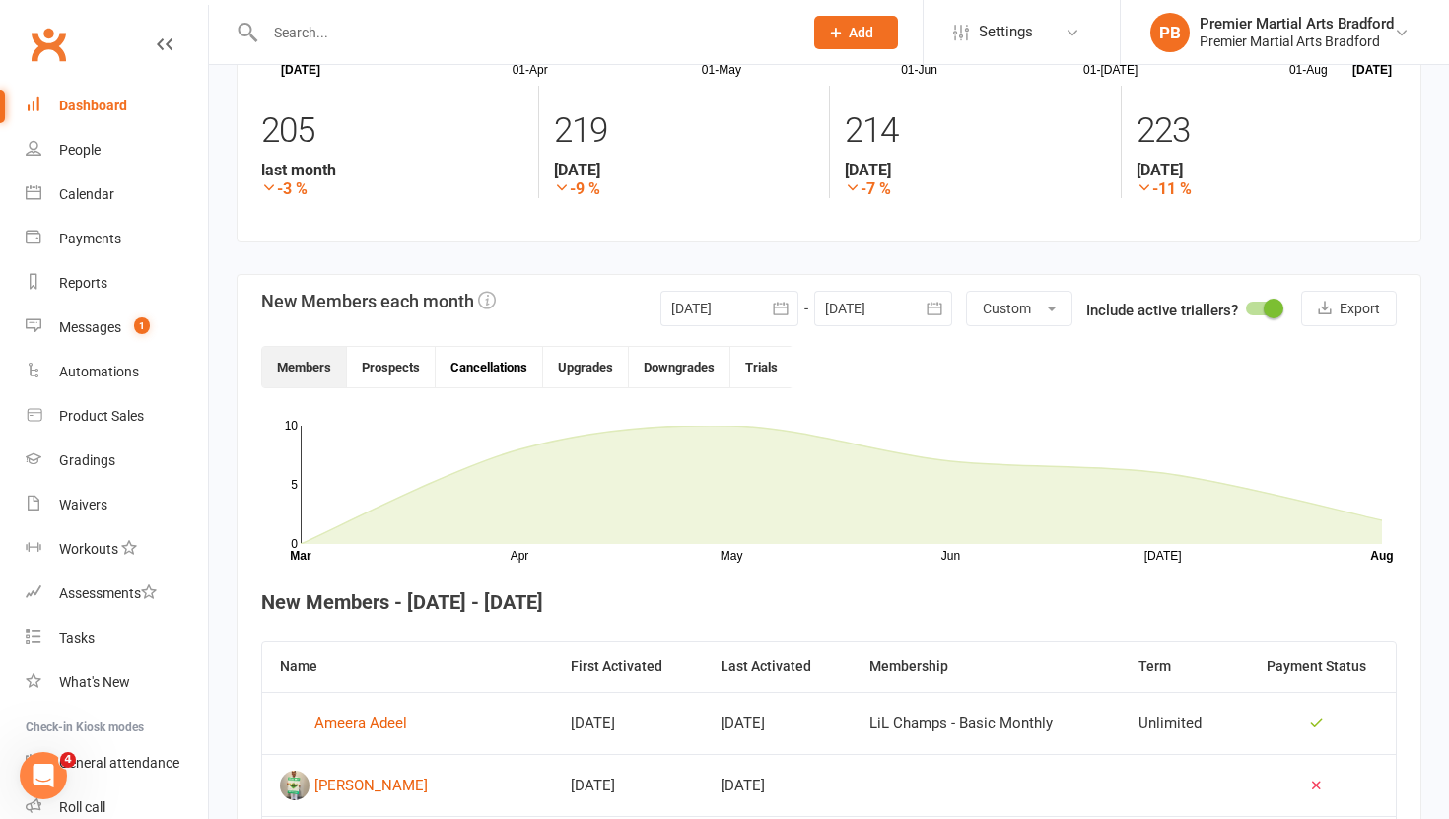
click at [496, 370] on button "Cancellations" at bounding box center [489, 367] width 107 height 40
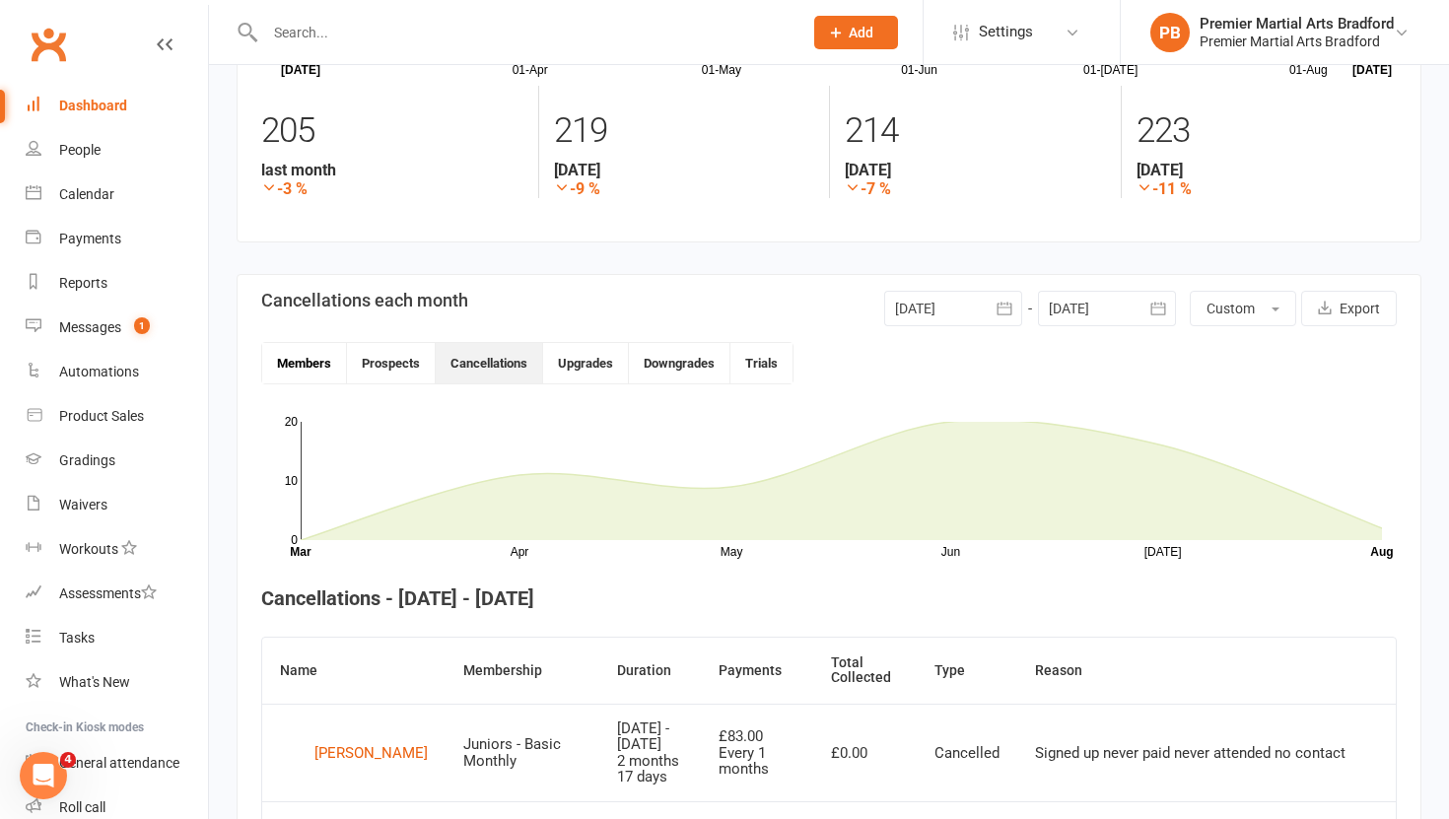
click at [298, 360] on button "Members" at bounding box center [304, 363] width 85 height 40
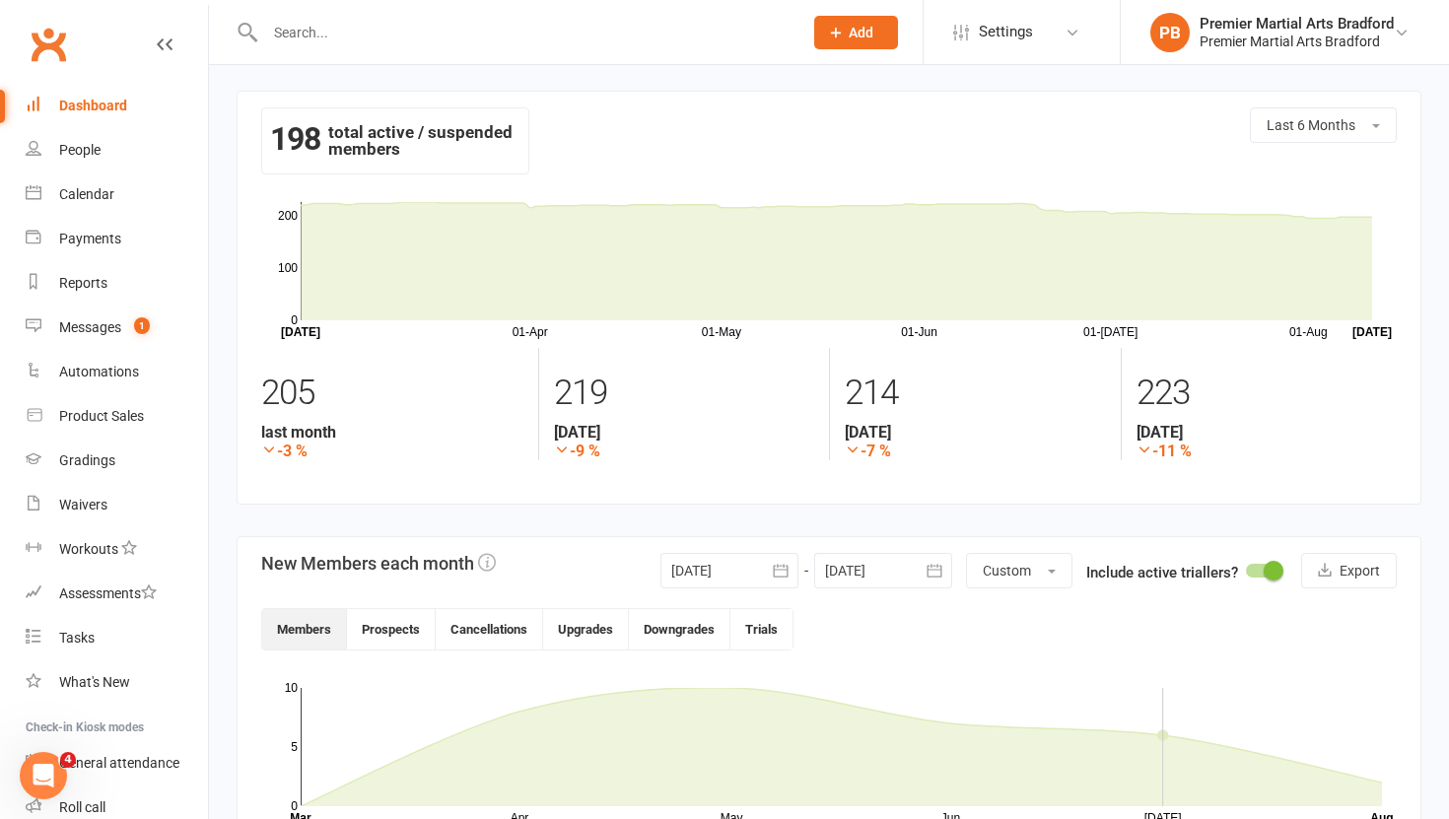
scroll to position [0, 0]
